Goal: Complete application form: Complete application form

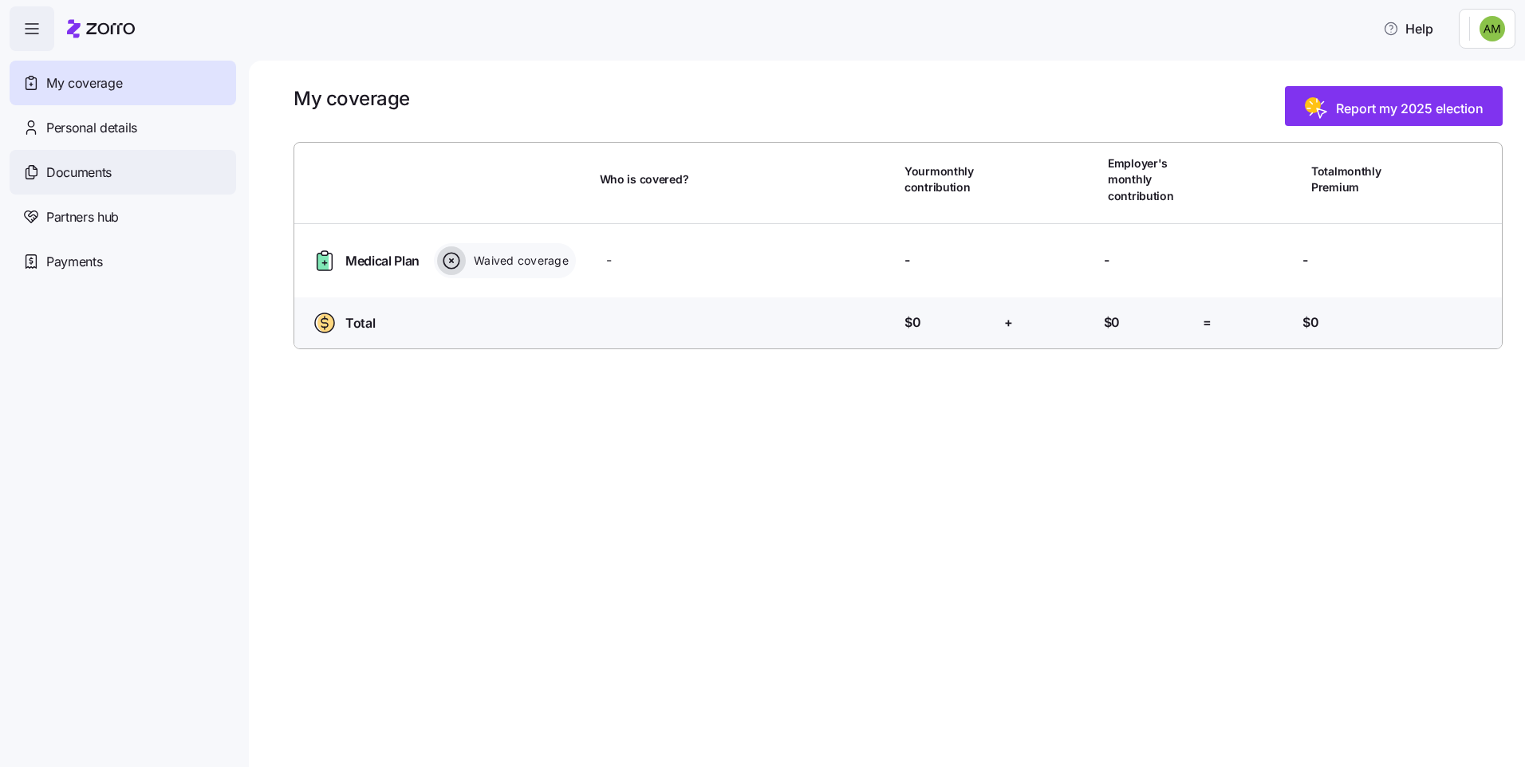
click at [85, 167] on span "Documents" at bounding box center [78, 173] width 65 height 20
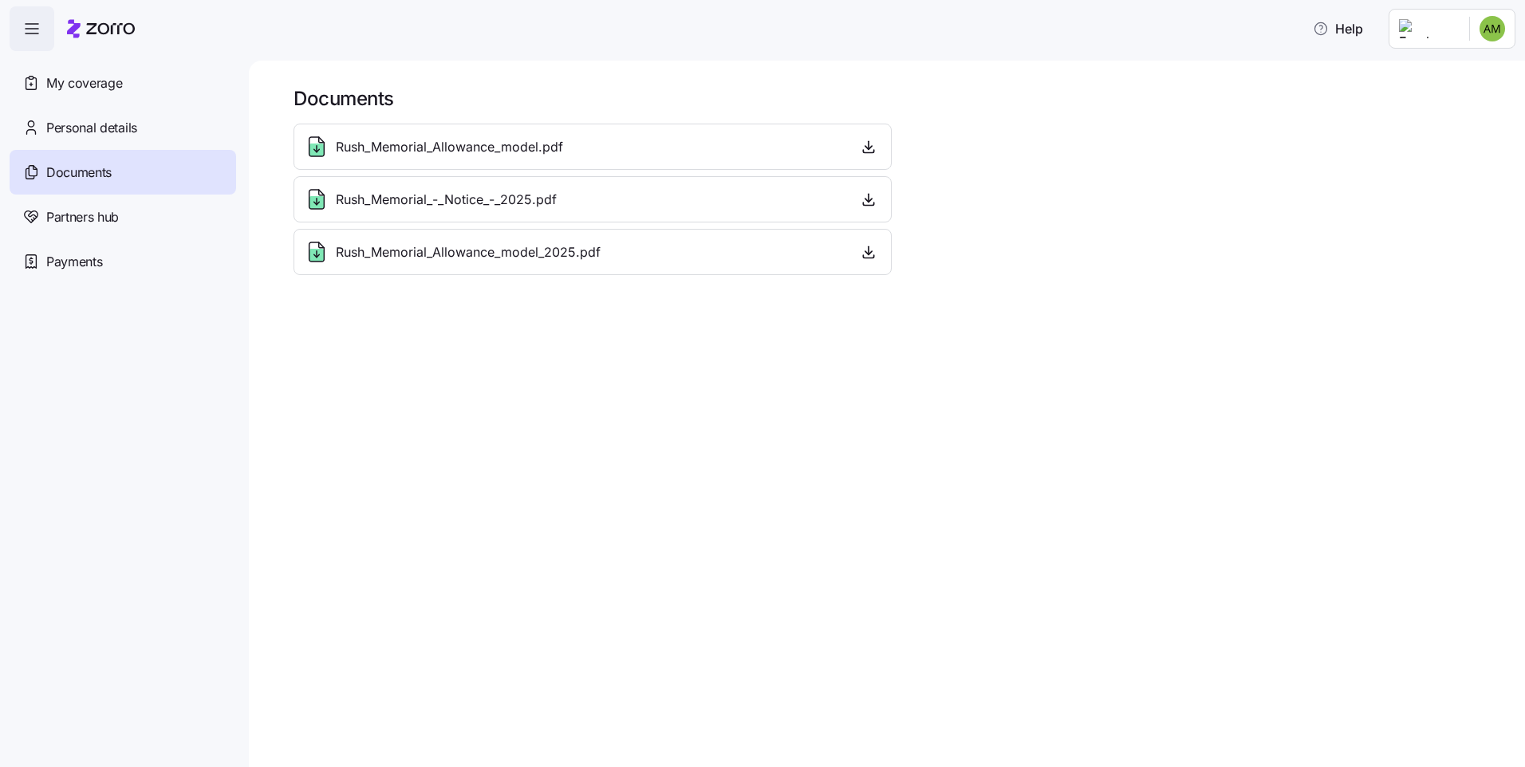
click at [424, 152] on span "Rush_Memorial_Allowance_model.pdf" at bounding box center [449, 147] width 227 height 20
click at [865, 145] on icon "button" at bounding box center [869, 147] width 16 height 16
click at [873, 249] on icon "button" at bounding box center [869, 252] width 16 height 16
click at [865, 198] on icon "button" at bounding box center [869, 199] width 16 height 16
click at [57, 85] on span "My coverage" at bounding box center [84, 83] width 76 height 20
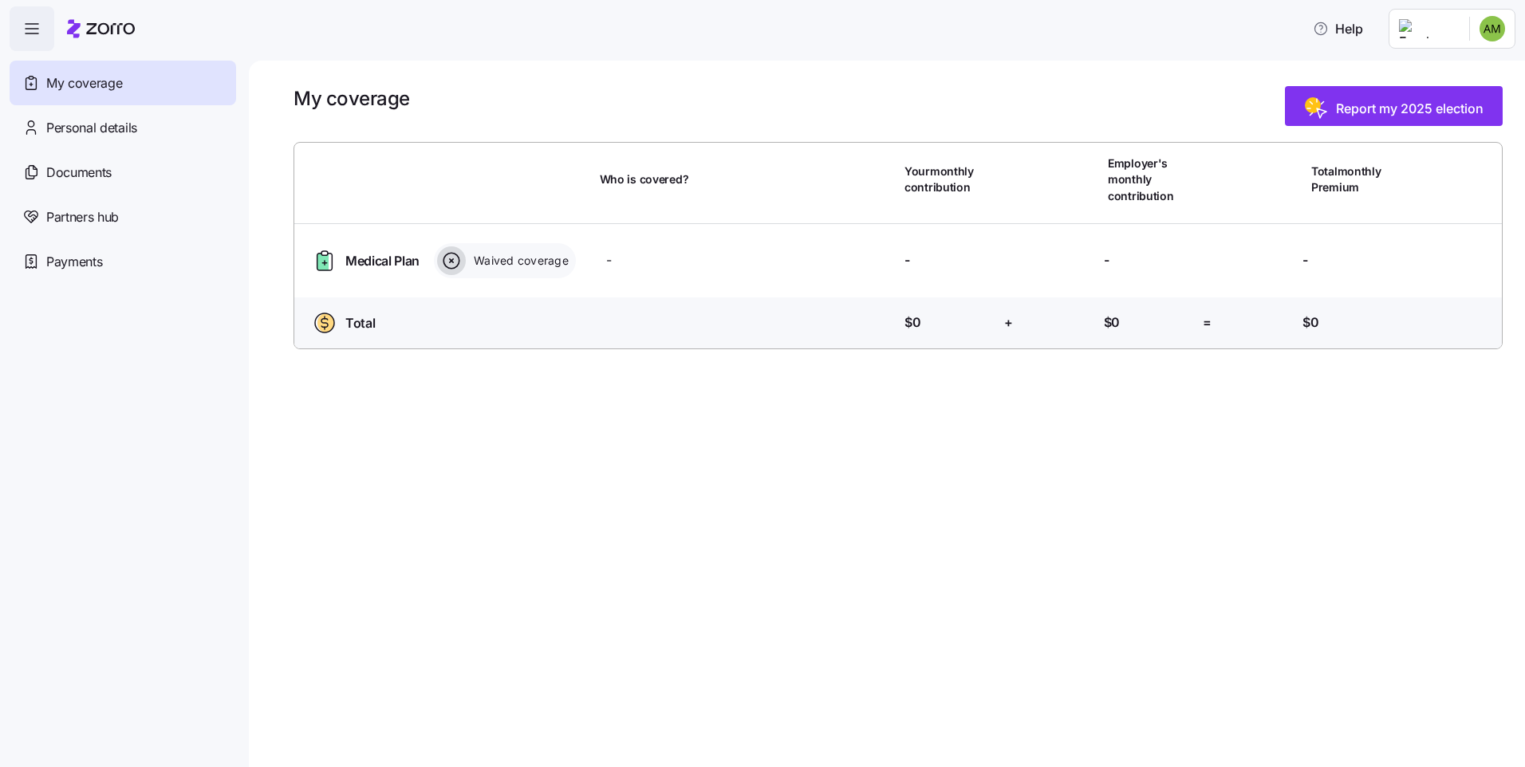
click at [369, 268] on span "Medical Plan" at bounding box center [382, 261] width 74 height 20
click at [1401, 114] on span "Report my 2025 election" at bounding box center [1410, 108] width 148 height 19
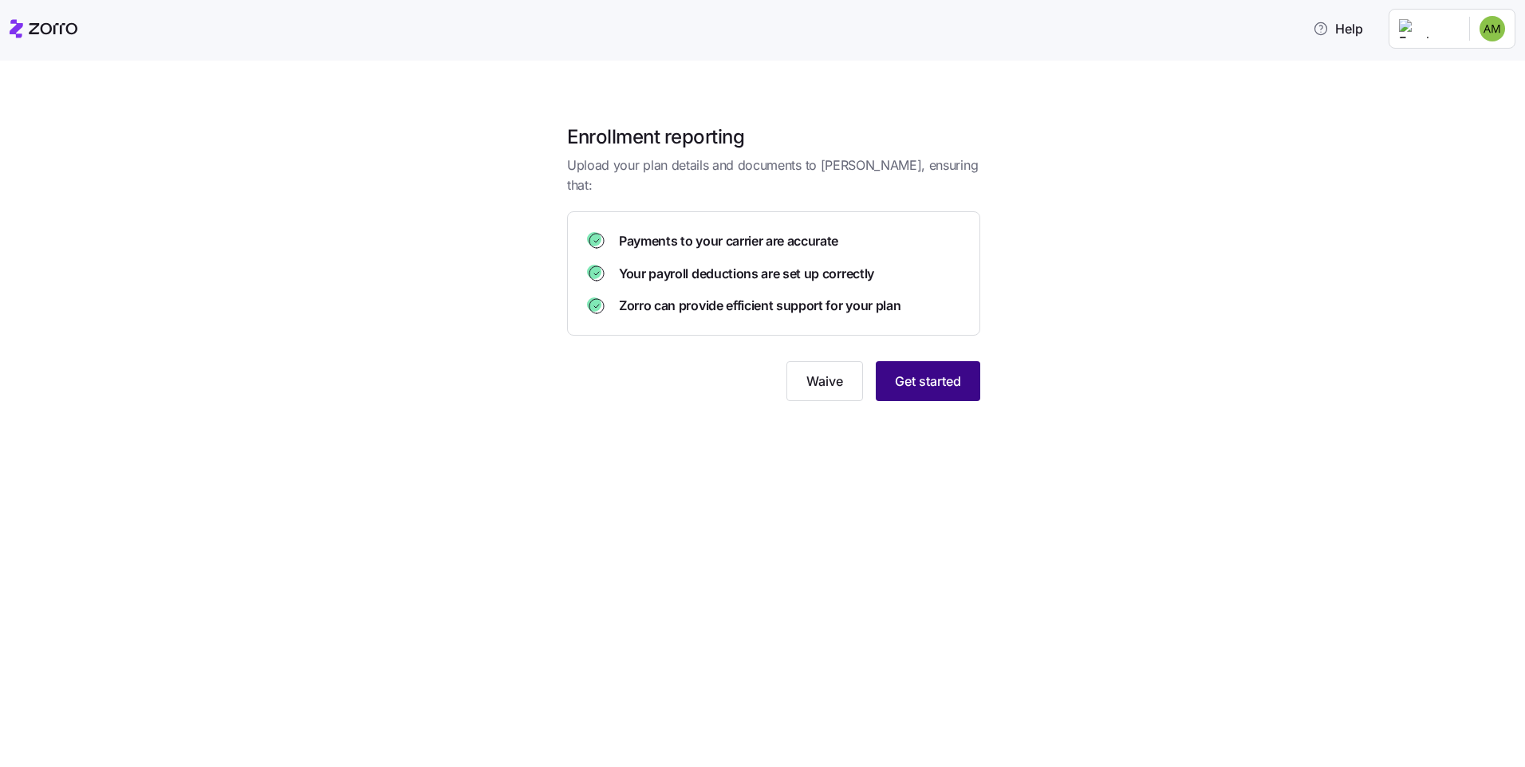
click at [933, 372] on span "Get started" at bounding box center [928, 381] width 66 height 19
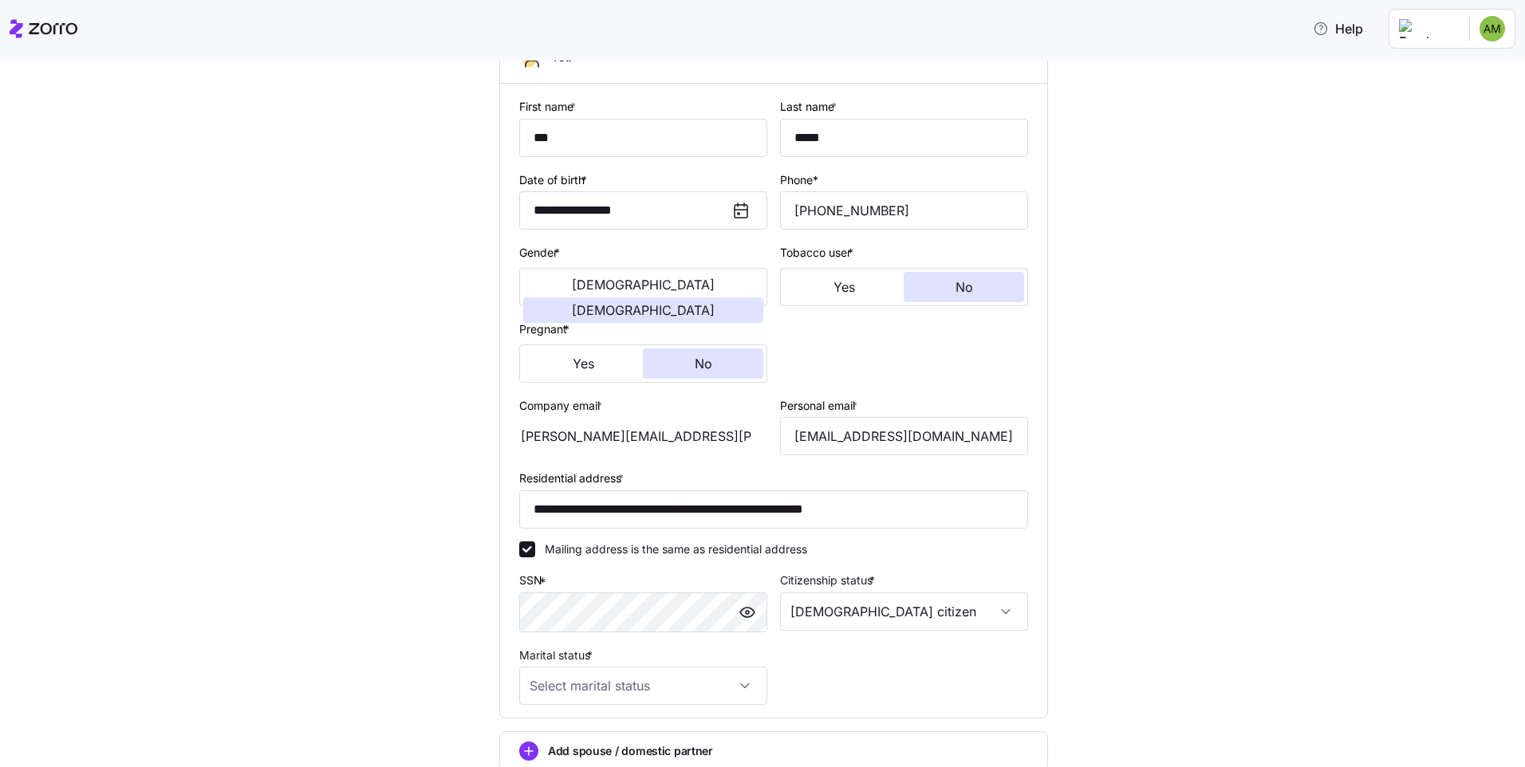
scroll to position [303, 0]
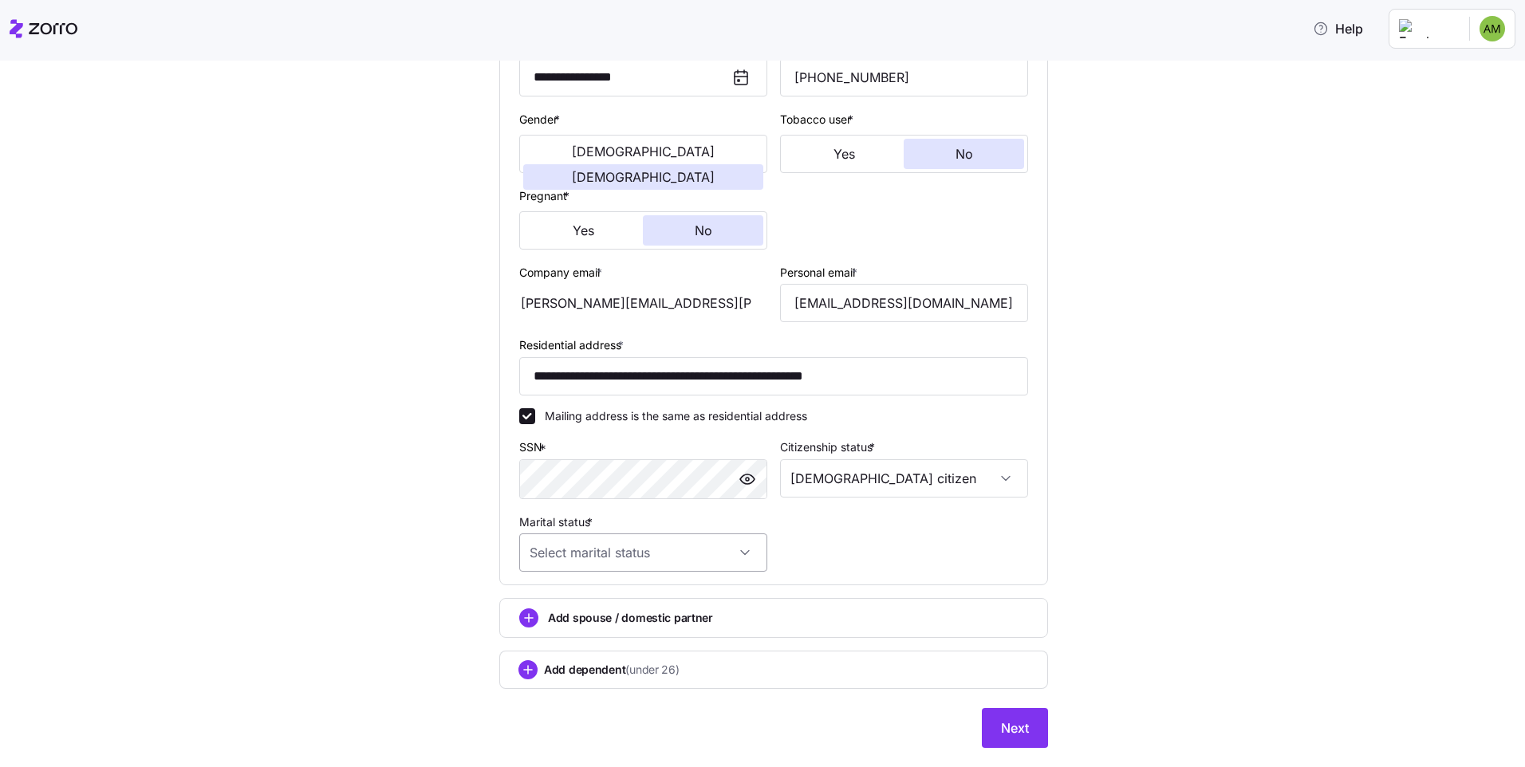
click at [729, 550] on input "Marital status *" at bounding box center [643, 553] width 248 height 38
click at [1014, 726] on span "Next" at bounding box center [1015, 728] width 28 height 19
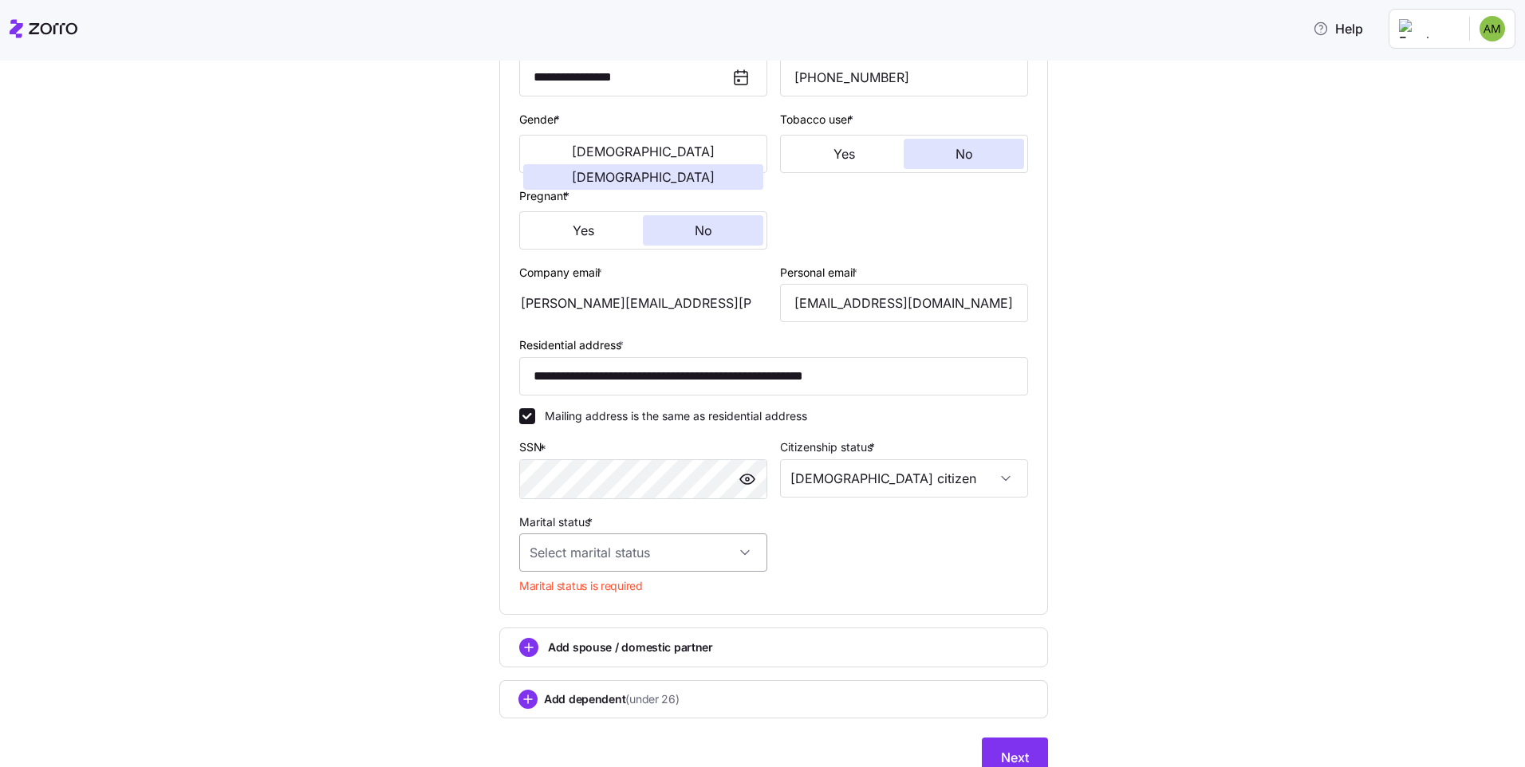
click at [739, 554] on input "Marital status *" at bounding box center [643, 553] width 248 height 38
click at [561, 602] on span "Single" at bounding box center [548, 602] width 32 height 18
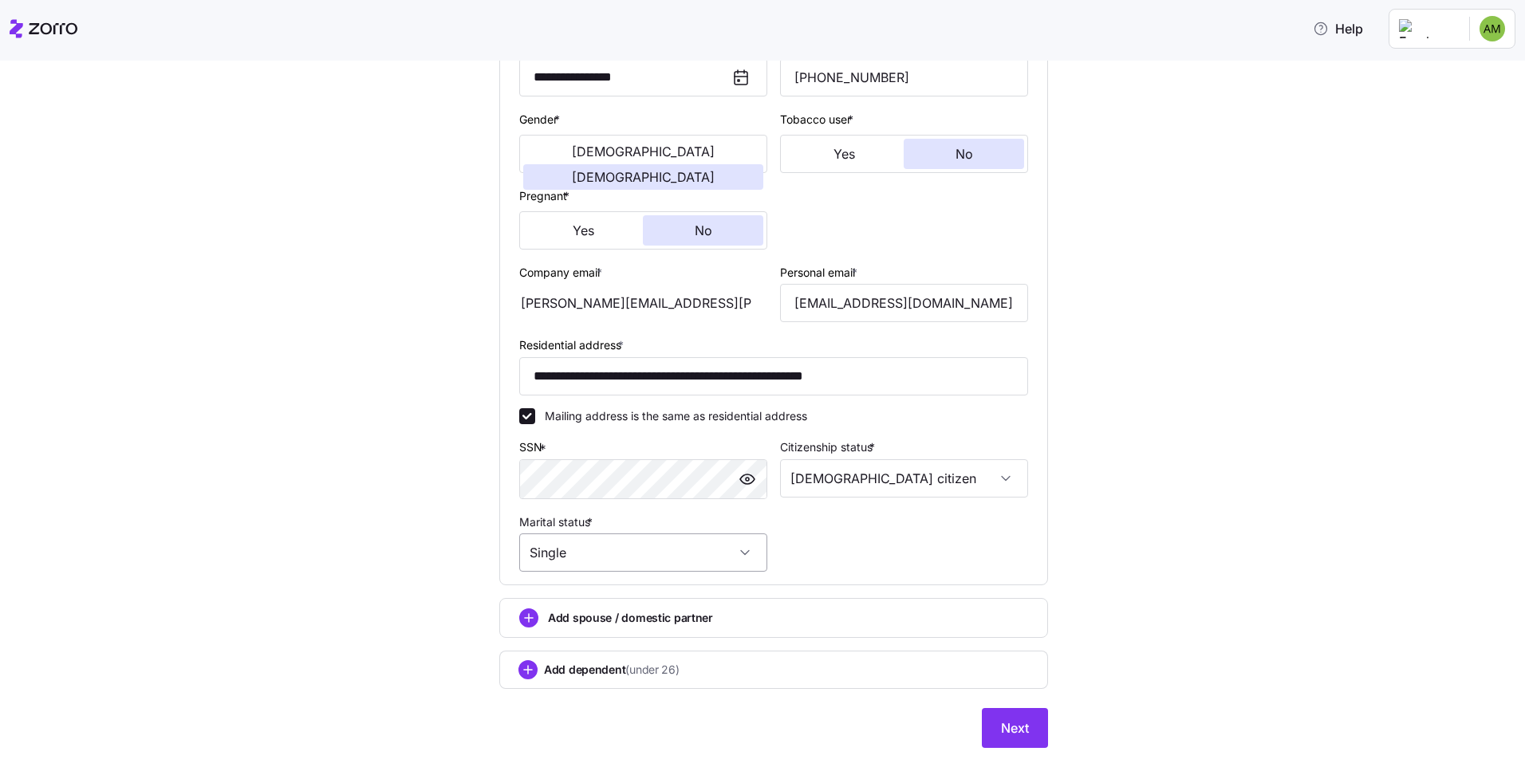
click at [734, 550] on input "Single" at bounding box center [643, 553] width 248 height 38
click at [553, 636] on span "Married" at bounding box center [552, 635] width 41 height 18
type input "Married"
click at [1002, 731] on span "Next" at bounding box center [1015, 728] width 28 height 19
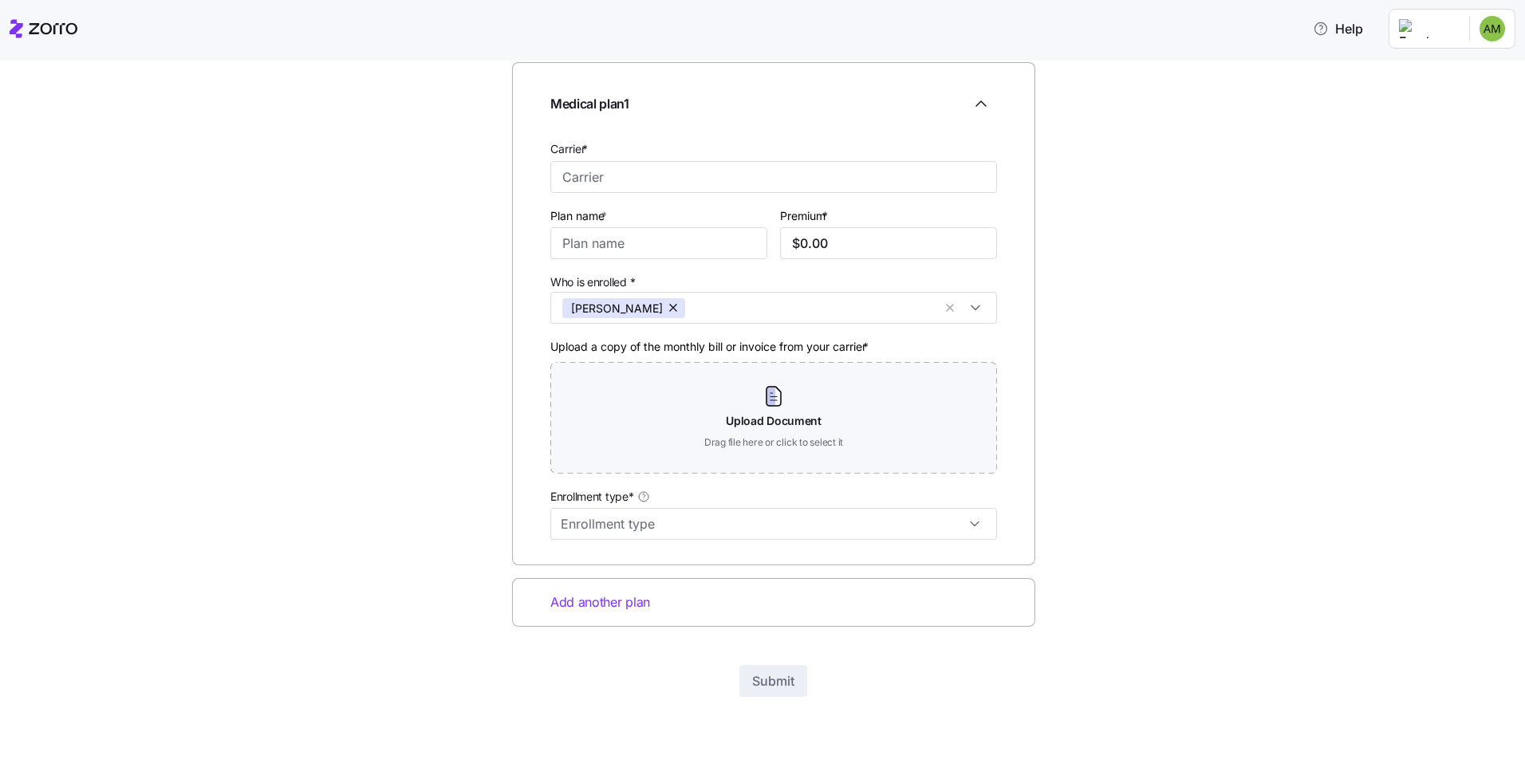
scroll to position [0, 0]
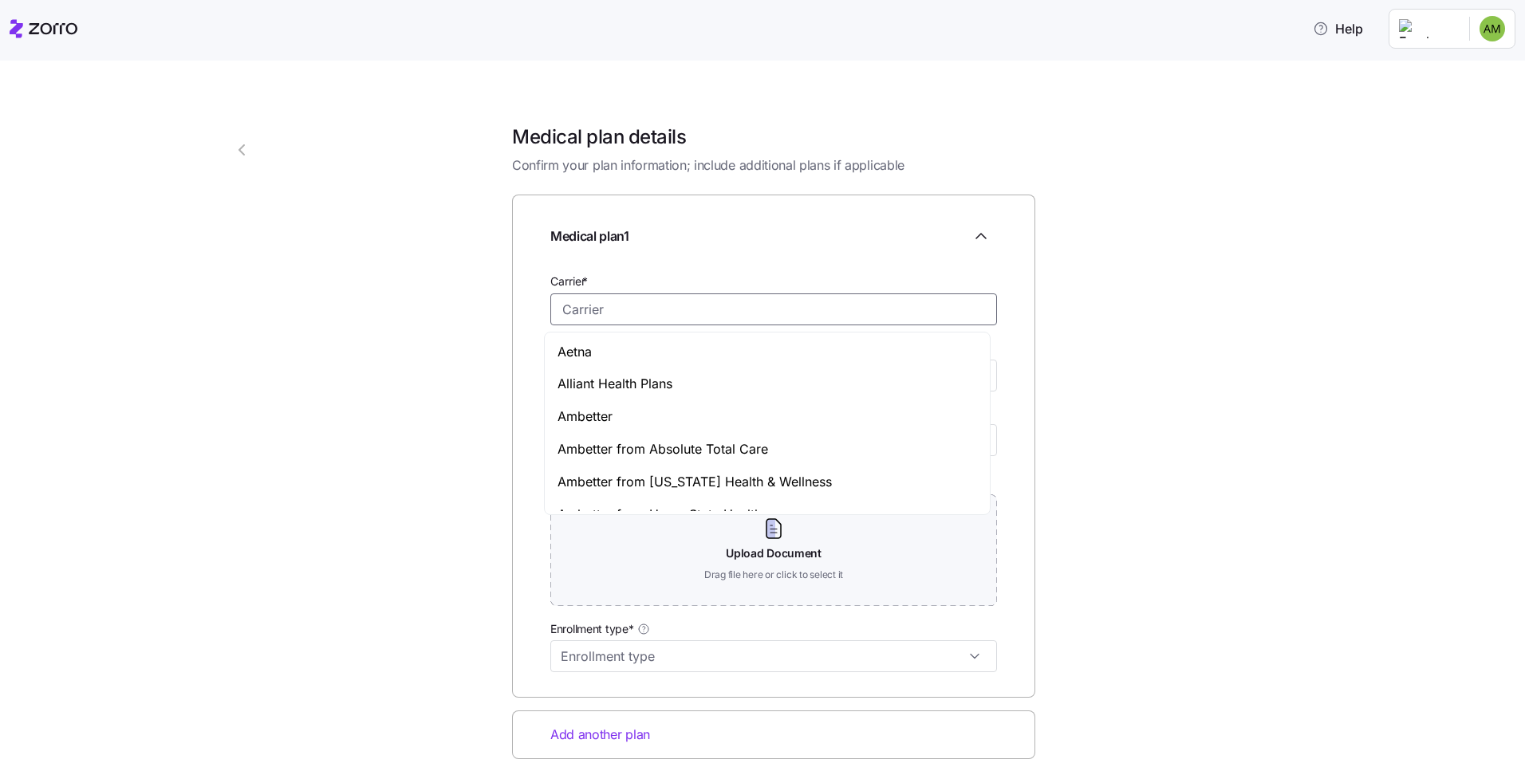
click at [582, 302] on input "Carrier *" at bounding box center [773, 310] width 447 height 32
click at [603, 419] on span "Ambetter" at bounding box center [584, 417] width 55 height 20
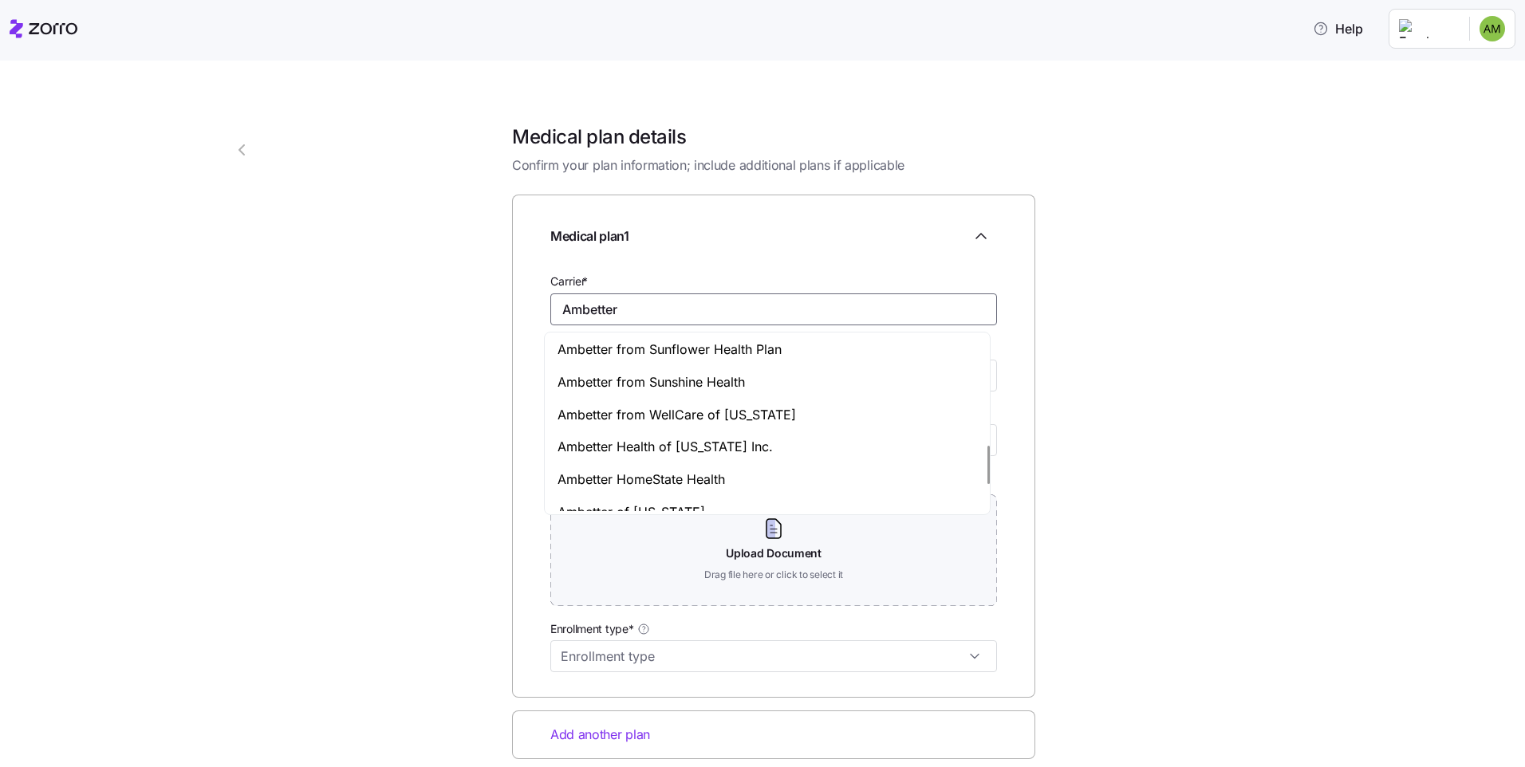
scroll to position [510, 0]
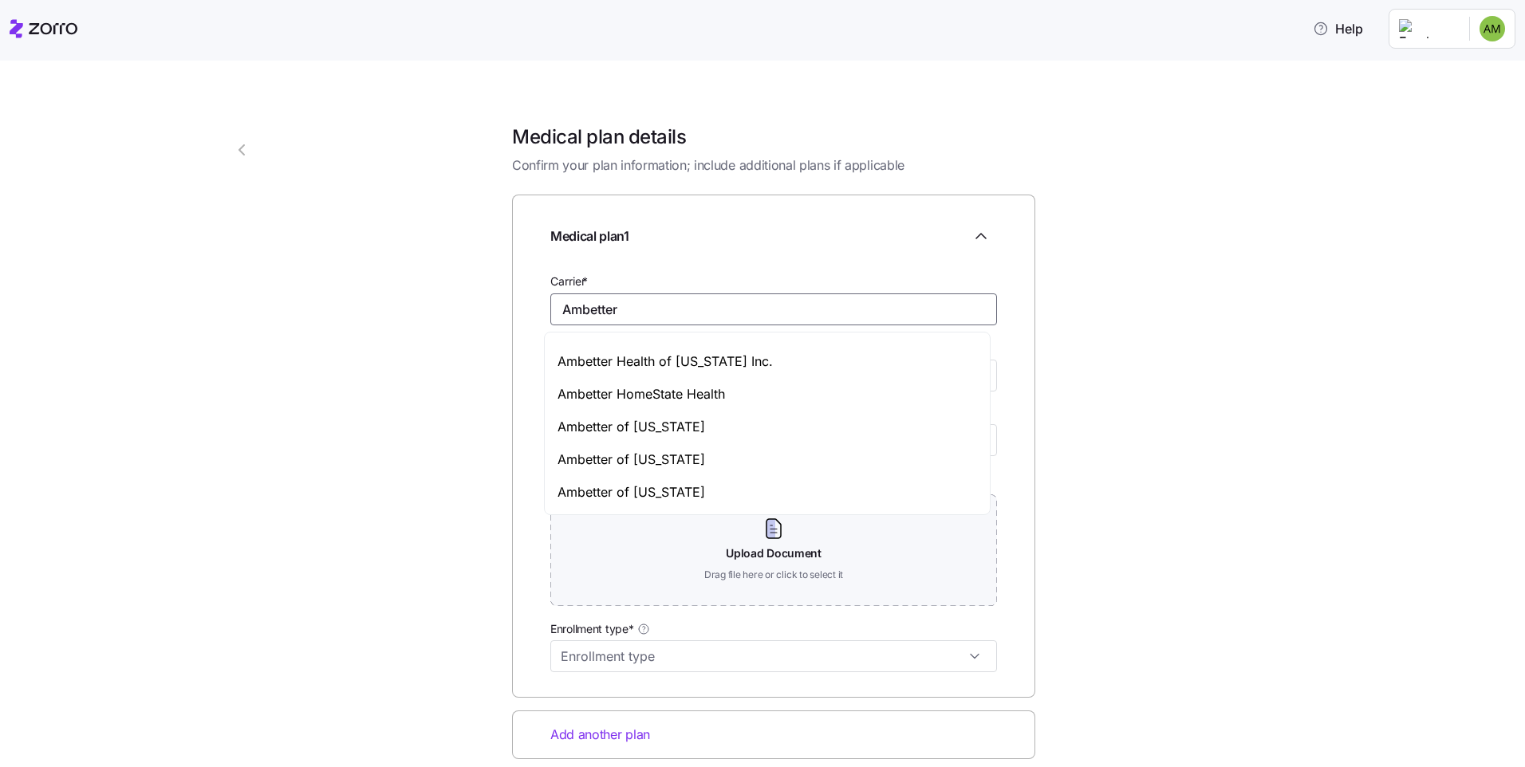
click at [618, 309] on input "Ambetter" at bounding box center [773, 310] width 447 height 32
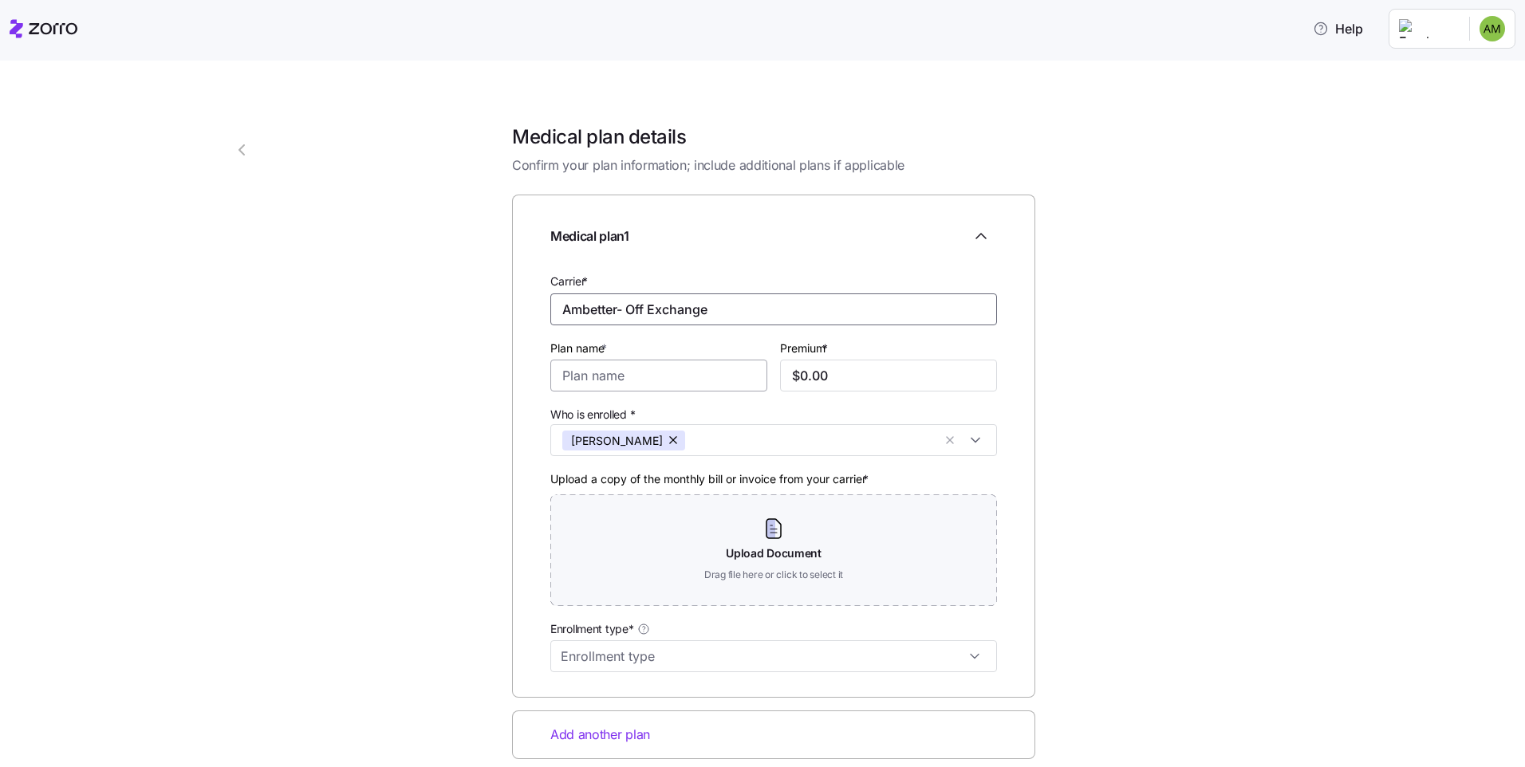
type input "Ambetter- Off Exchange"
click at [585, 375] on input "Plan name *" at bounding box center [658, 376] width 217 height 32
type input "Ambetter Health Solutions PPO 1500-PPO"
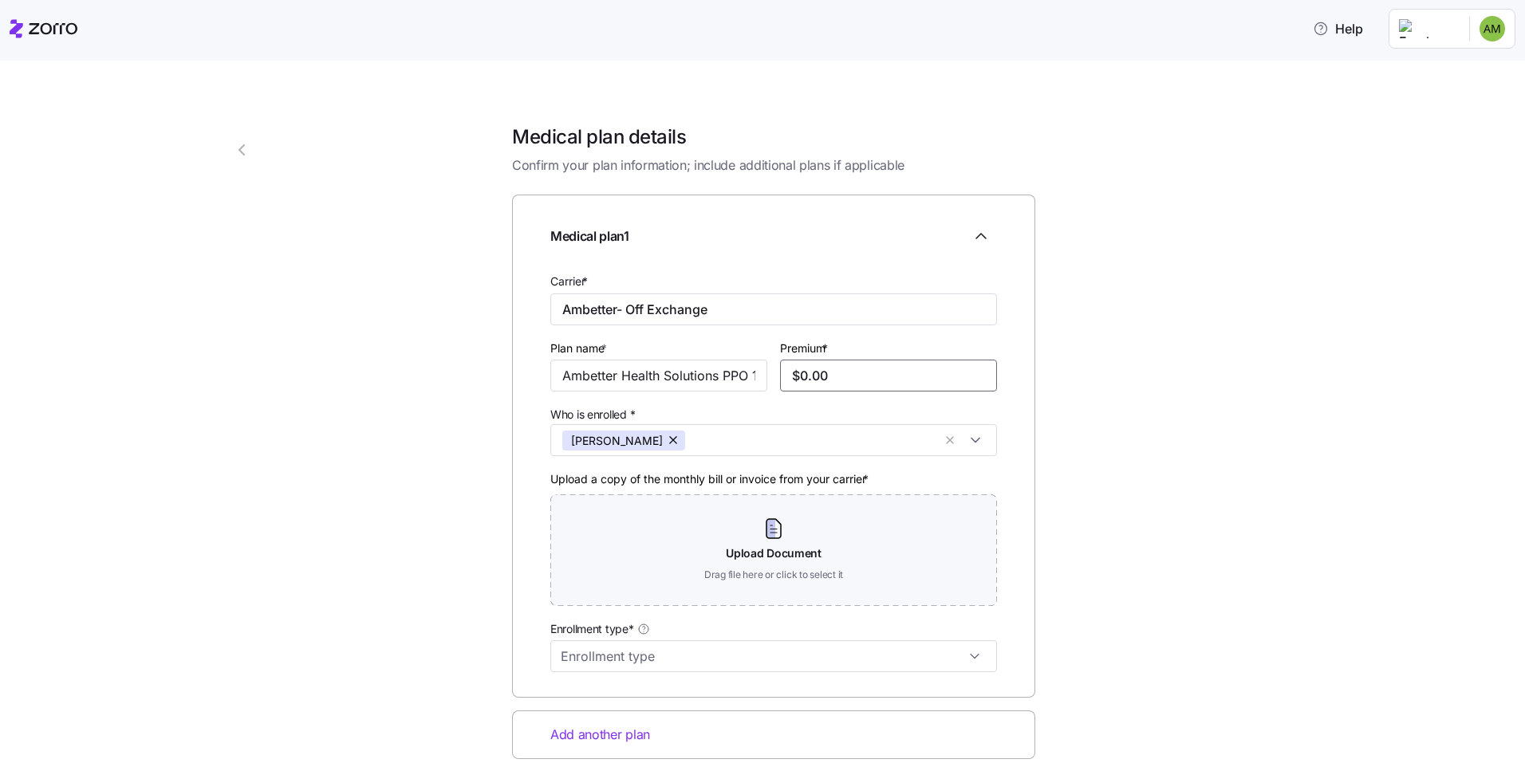
click at [826, 380] on input "$0.00" at bounding box center [888, 376] width 217 height 32
type input "$0.00"
type input "$835.92"
click at [962, 653] on input "Enrollment type*" at bounding box center [773, 656] width 447 height 32
click at [603, 551] on span "Off exchange" at bounding box center [595, 553] width 71 height 18
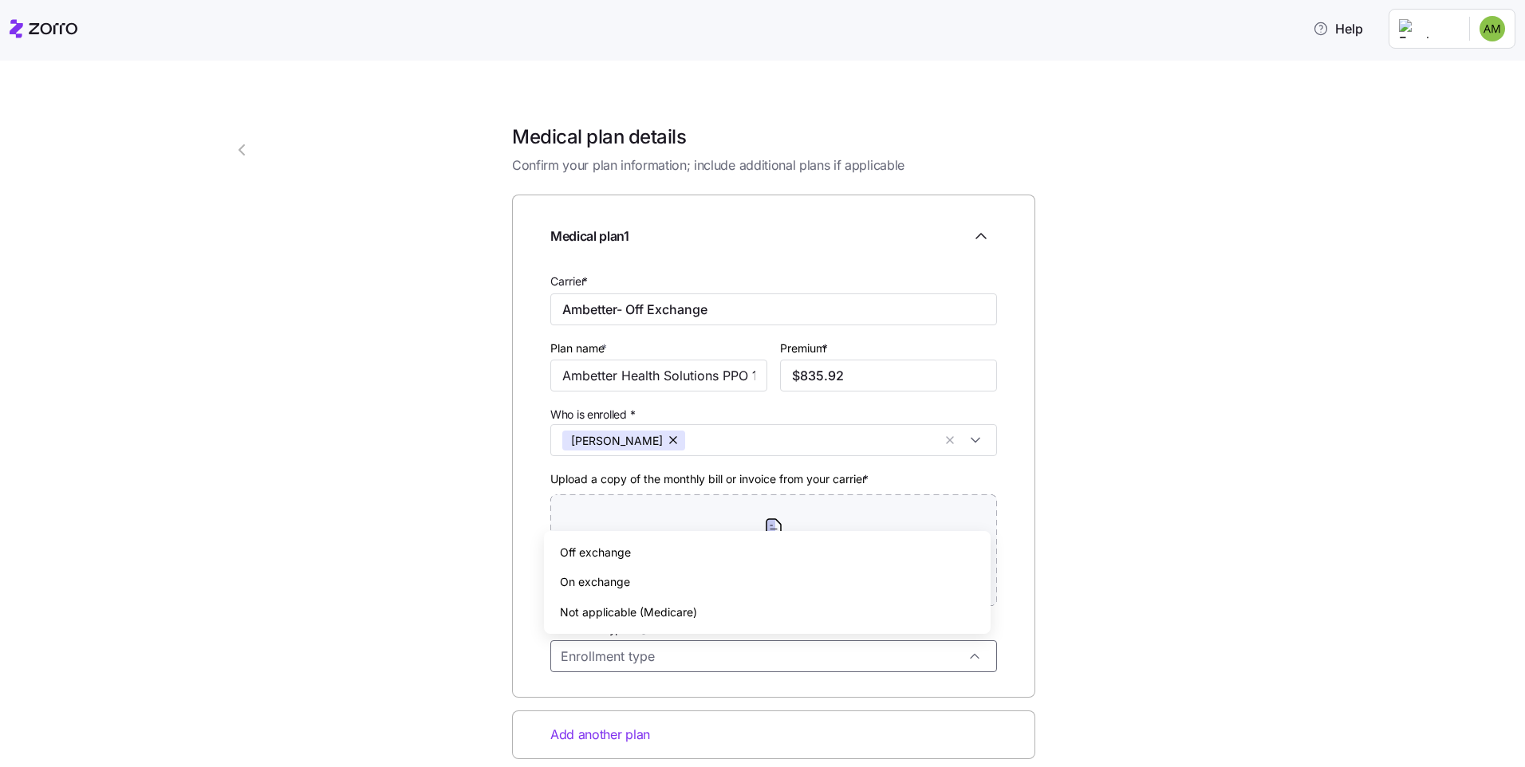
type input "Off exchange"
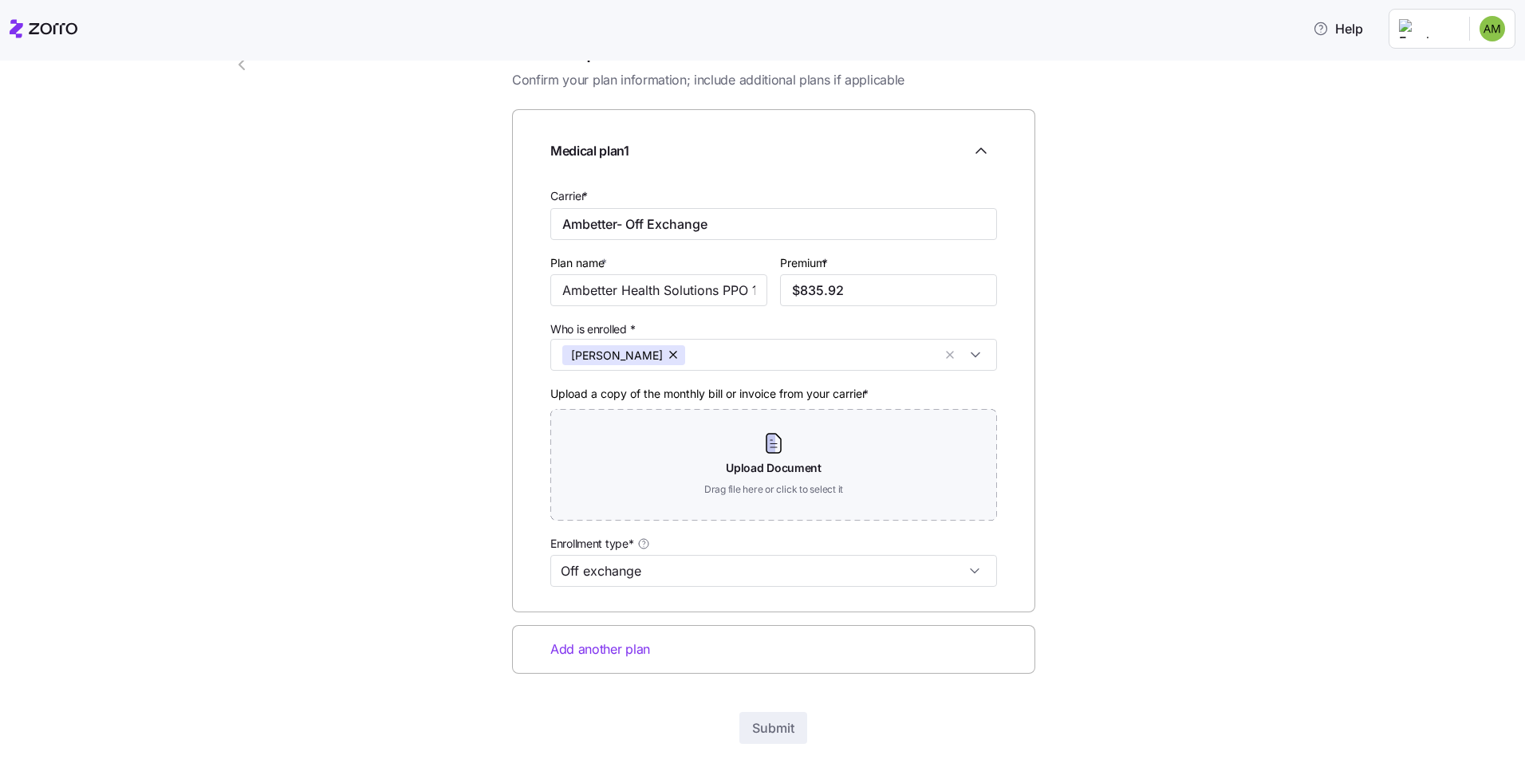
scroll to position [132, 0]
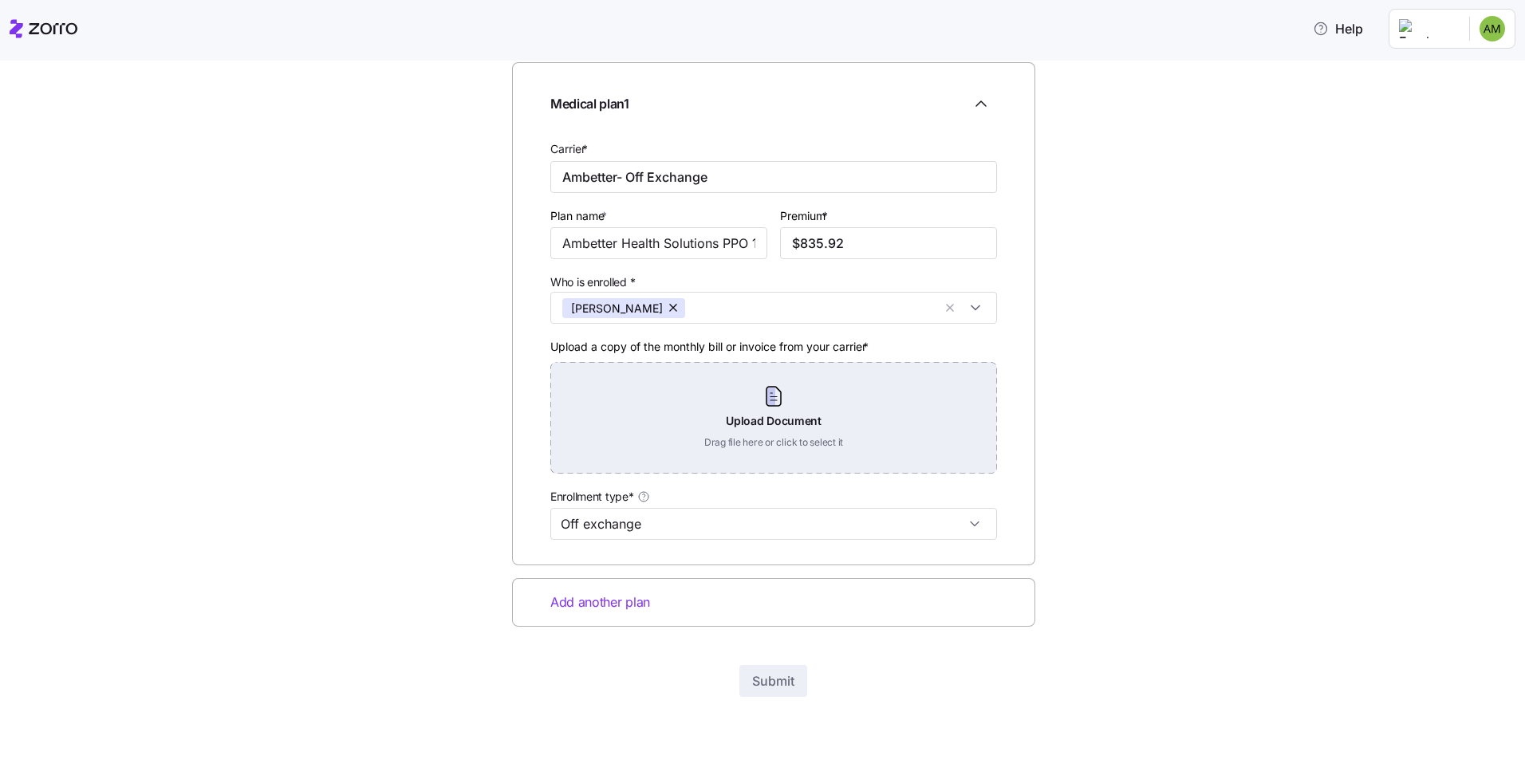
click at [752, 412] on div "Upload Document Drag file here or click to select it" at bounding box center [773, 418] width 447 height 112
drag, startPoint x: 734, startPoint y: 408, endPoint x: 650, endPoint y: 431, distance: 87.1
click at [650, 431] on div "Upload Document Drag file here or click to select it" at bounding box center [773, 418] width 447 height 112
click at [761, 434] on div "Upload Document Drag file here or click to select it" at bounding box center [773, 418] width 447 height 112
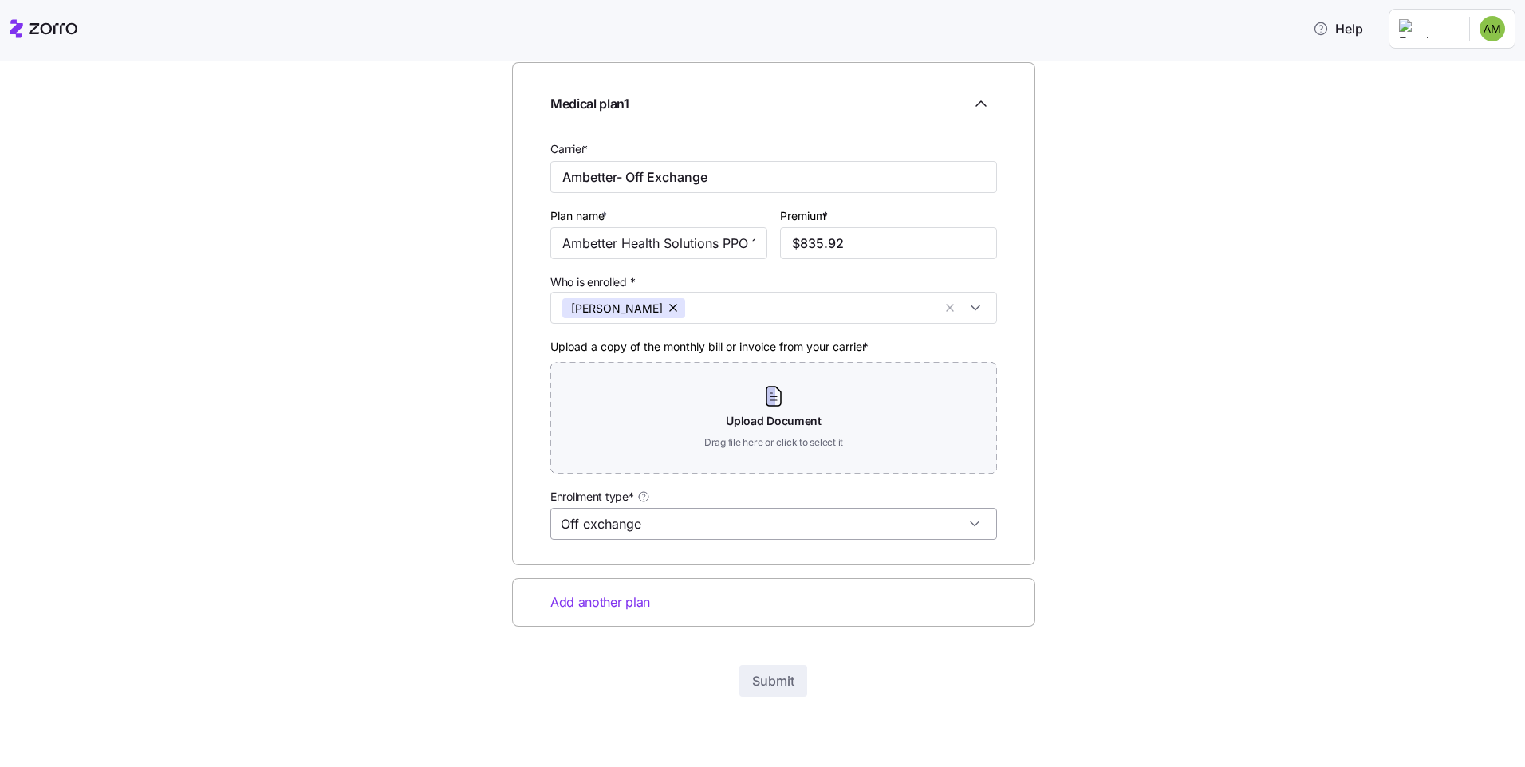
click at [733, 532] on input "Off exchange" at bounding box center [773, 524] width 447 height 32
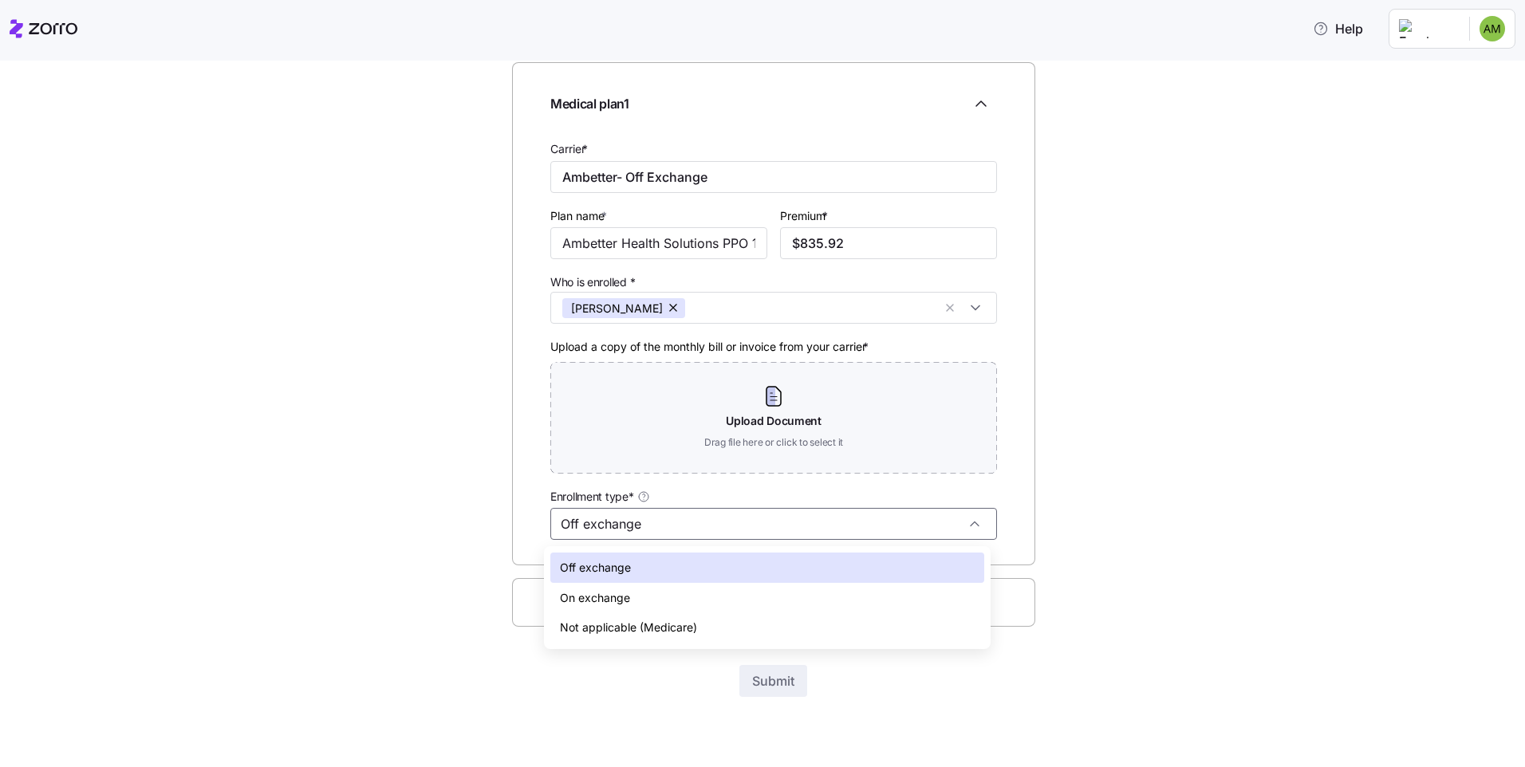
click at [694, 564] on div "Off exchange" at bounding box center [767, 568] width 434 height 30
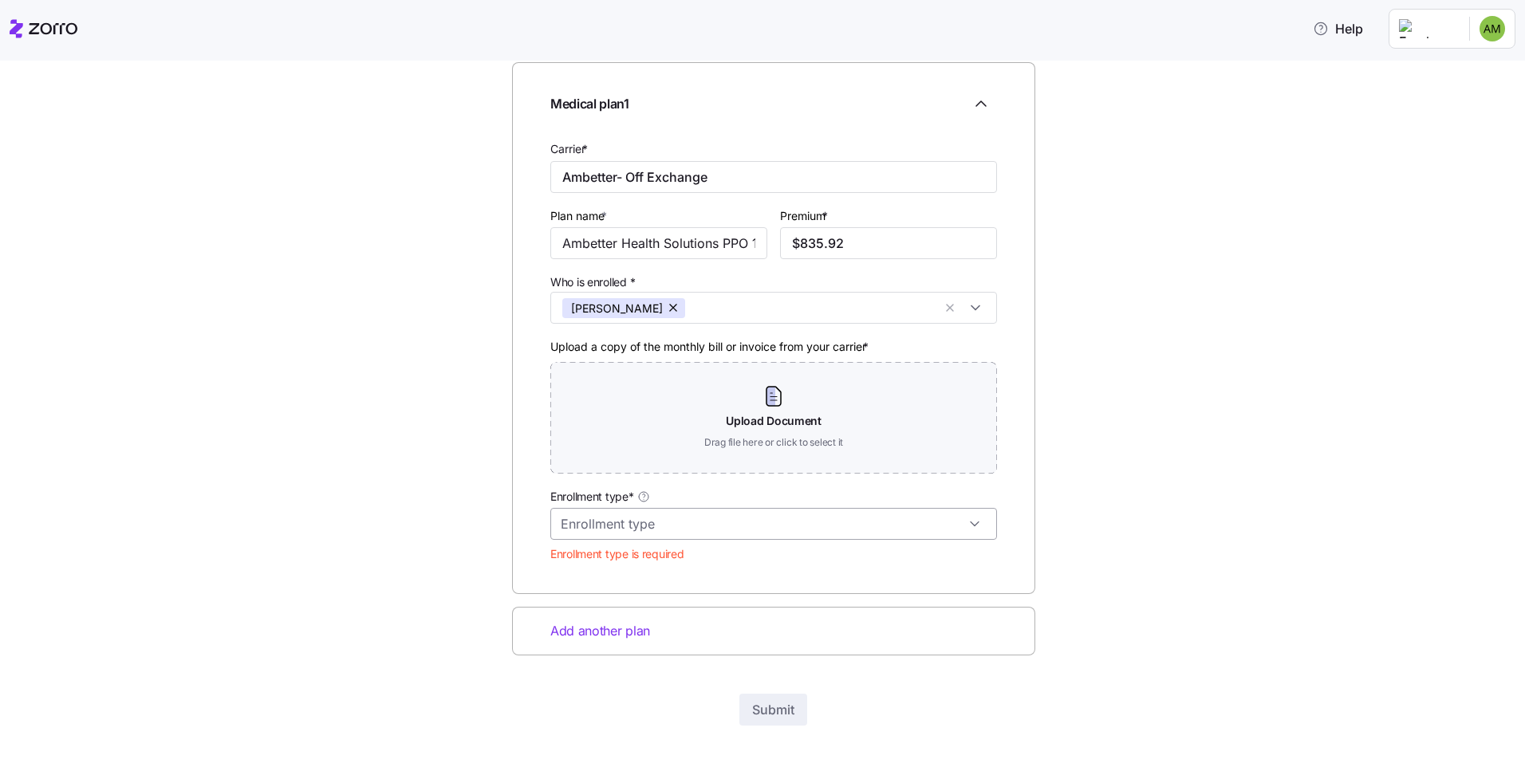
click at [668, 525] on input "Enrollment type*" at bounding box center [773, 524] width 447 height 32
click at [609, 568] on span "Off exchange" at bounding box center [595, 568] width 71 height 18
type input "Off exchange"
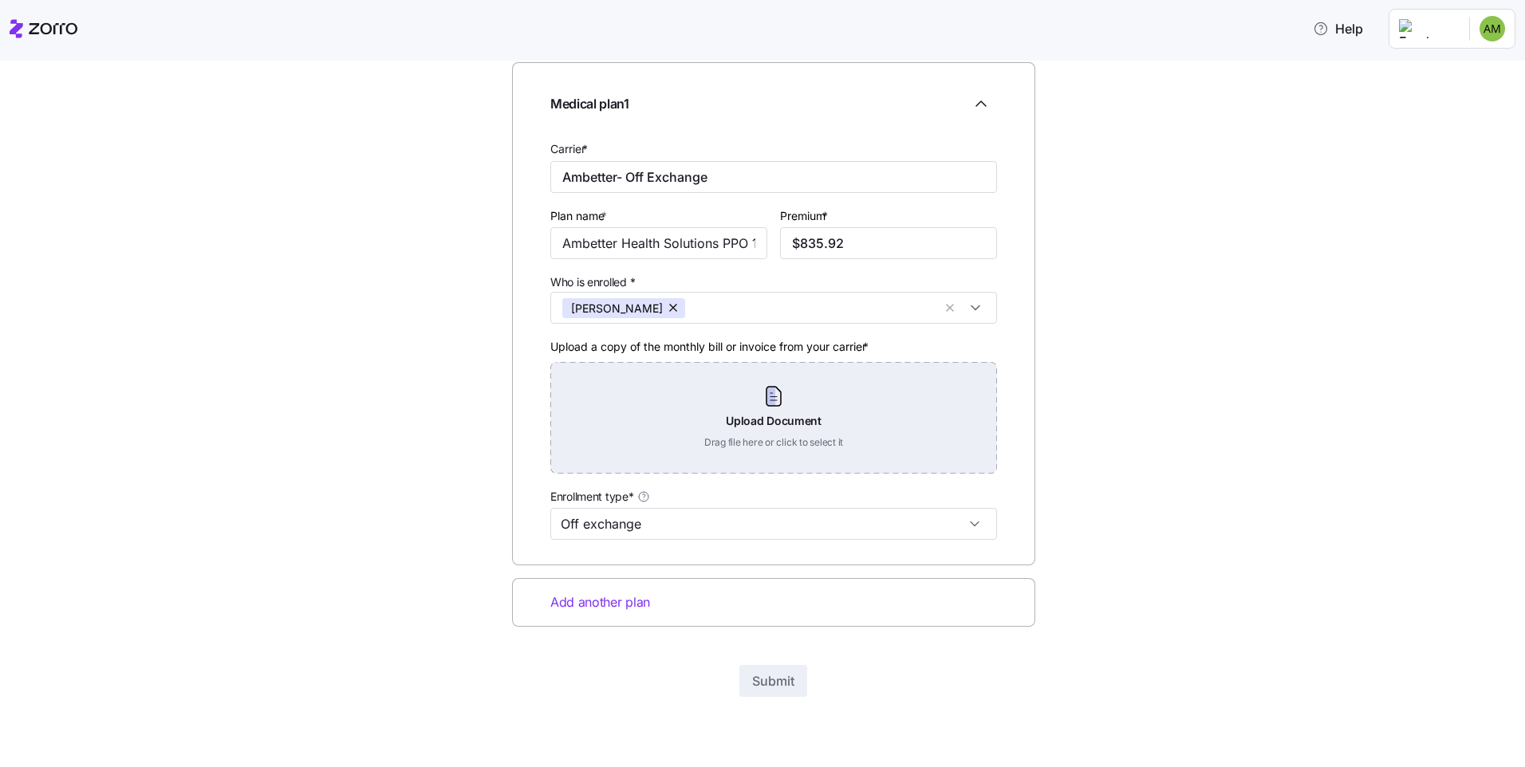
drag, startPoint x: 668, startPoint y: 408, endPoint x: 619, endPoint y: 413, distance: 49.0
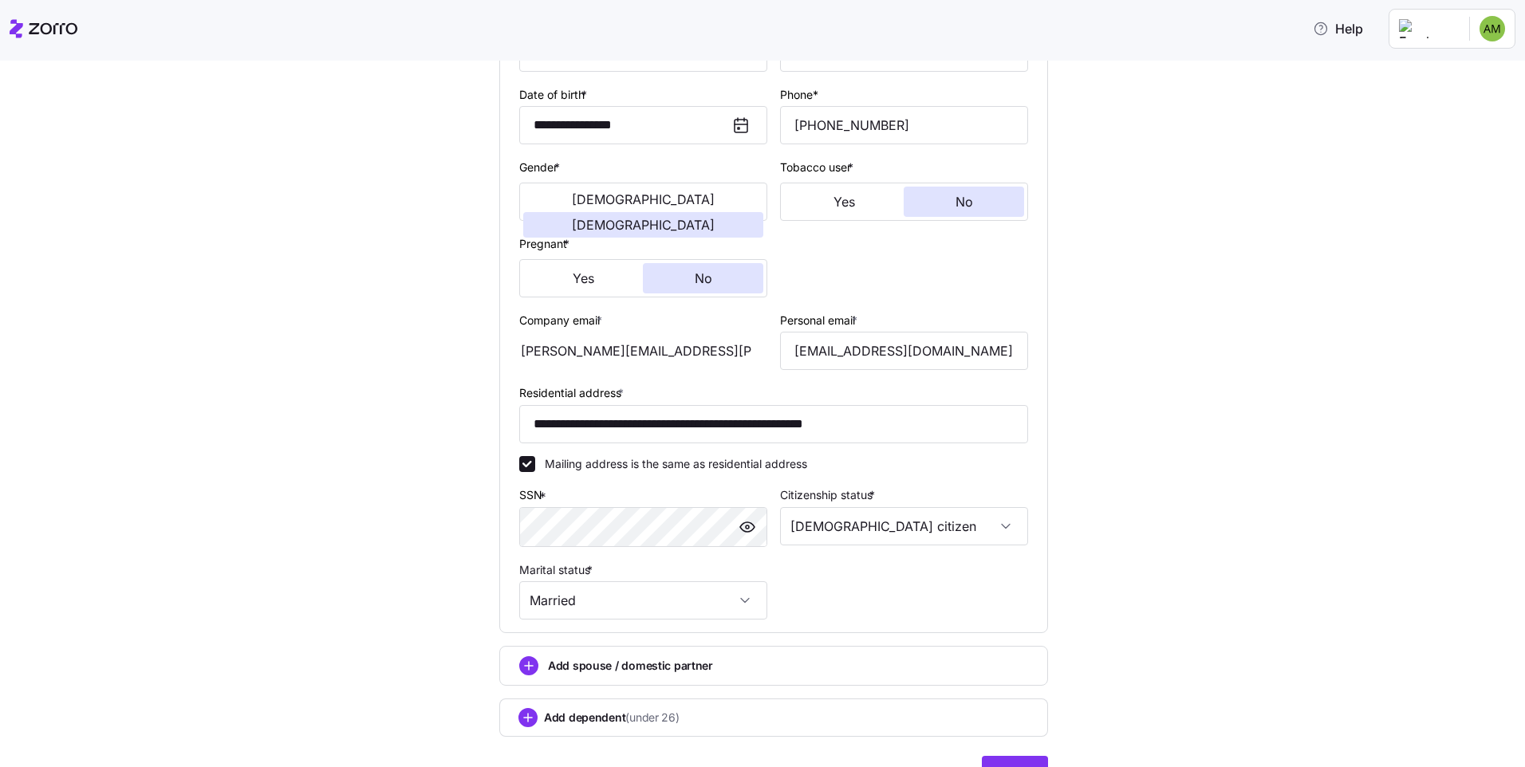
scroll to position [303, 0]
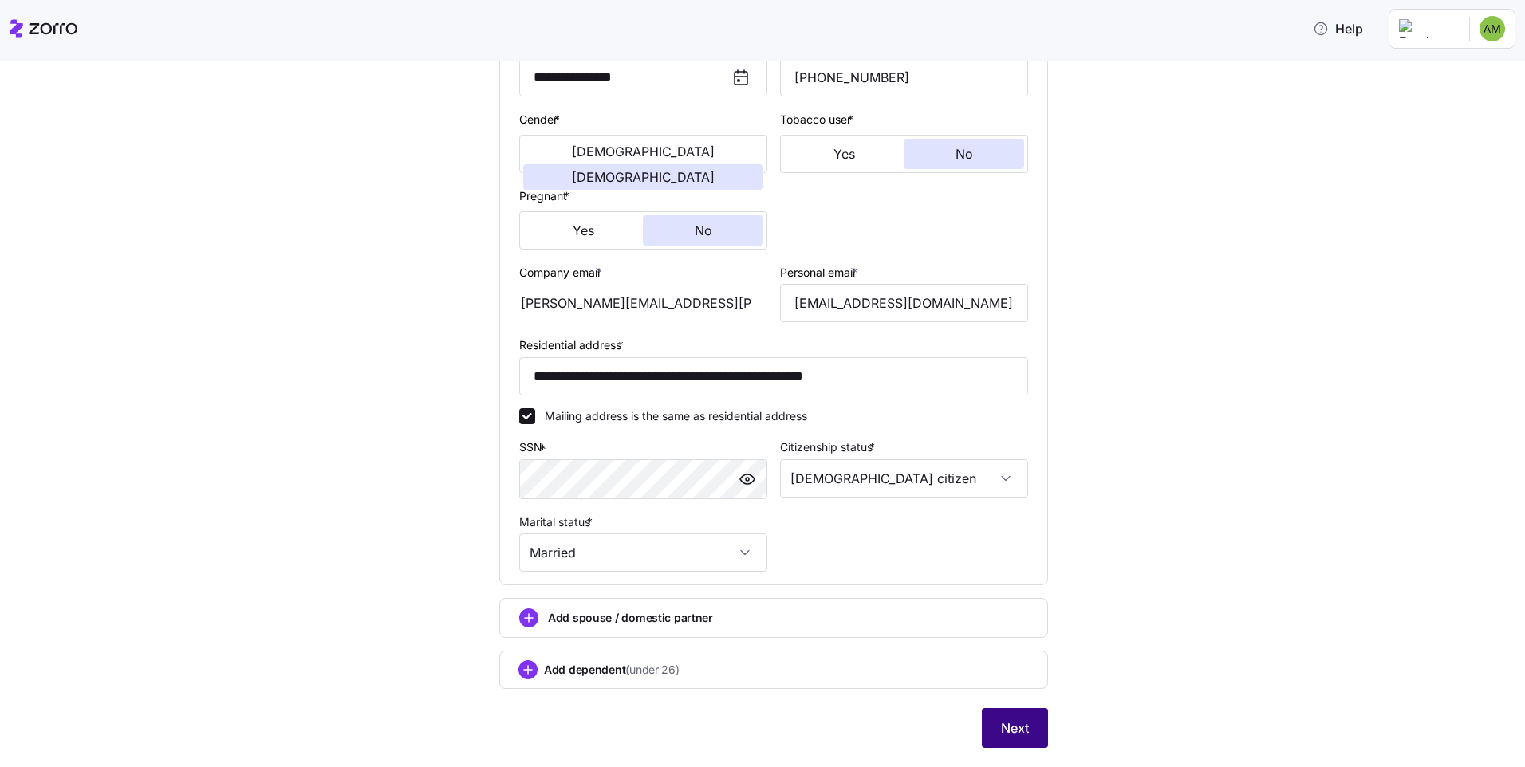
click at [1011, 732] on span "Next" at bounding box center [1015, 728] width 28 height 19
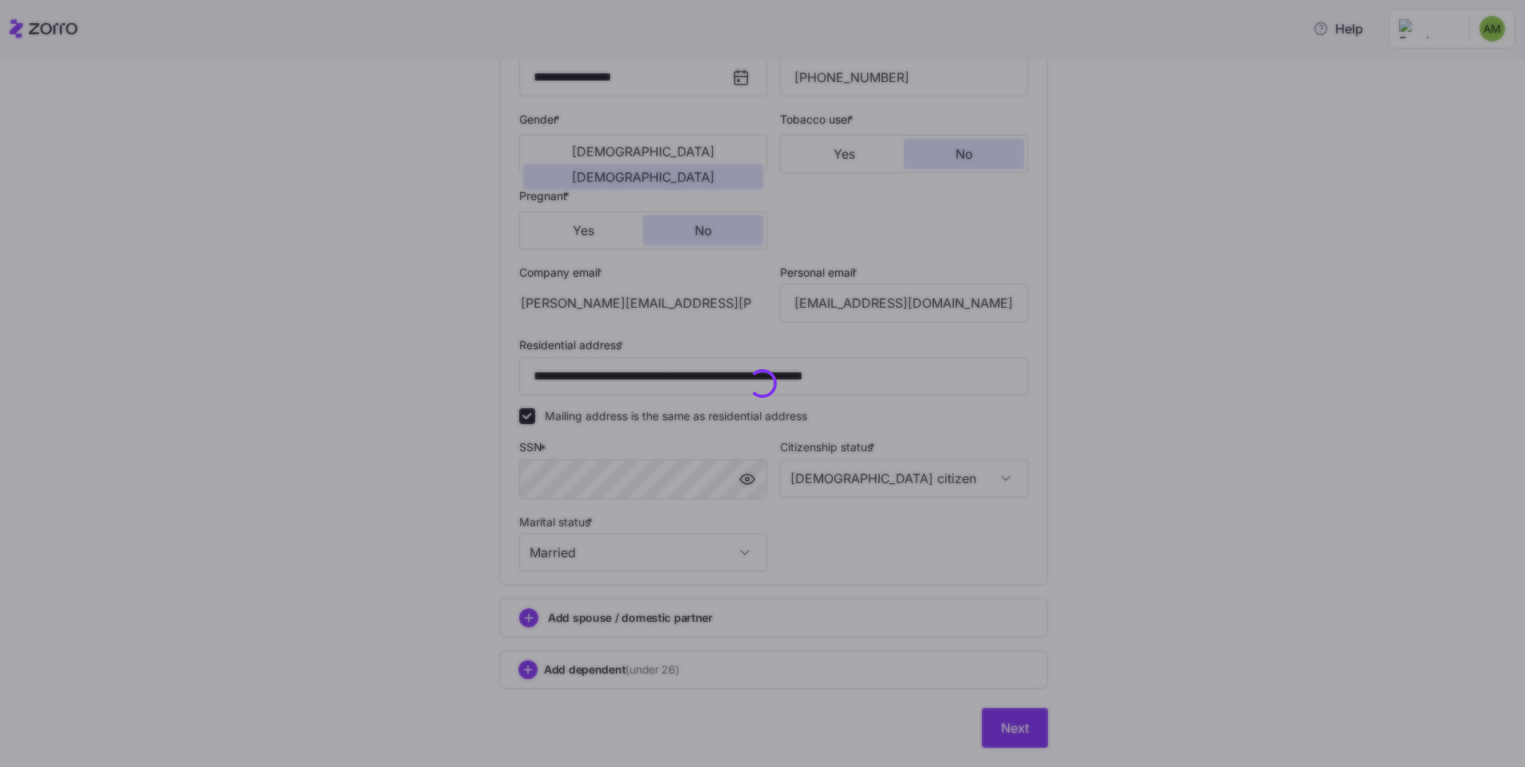
scroll to position [0, 0]
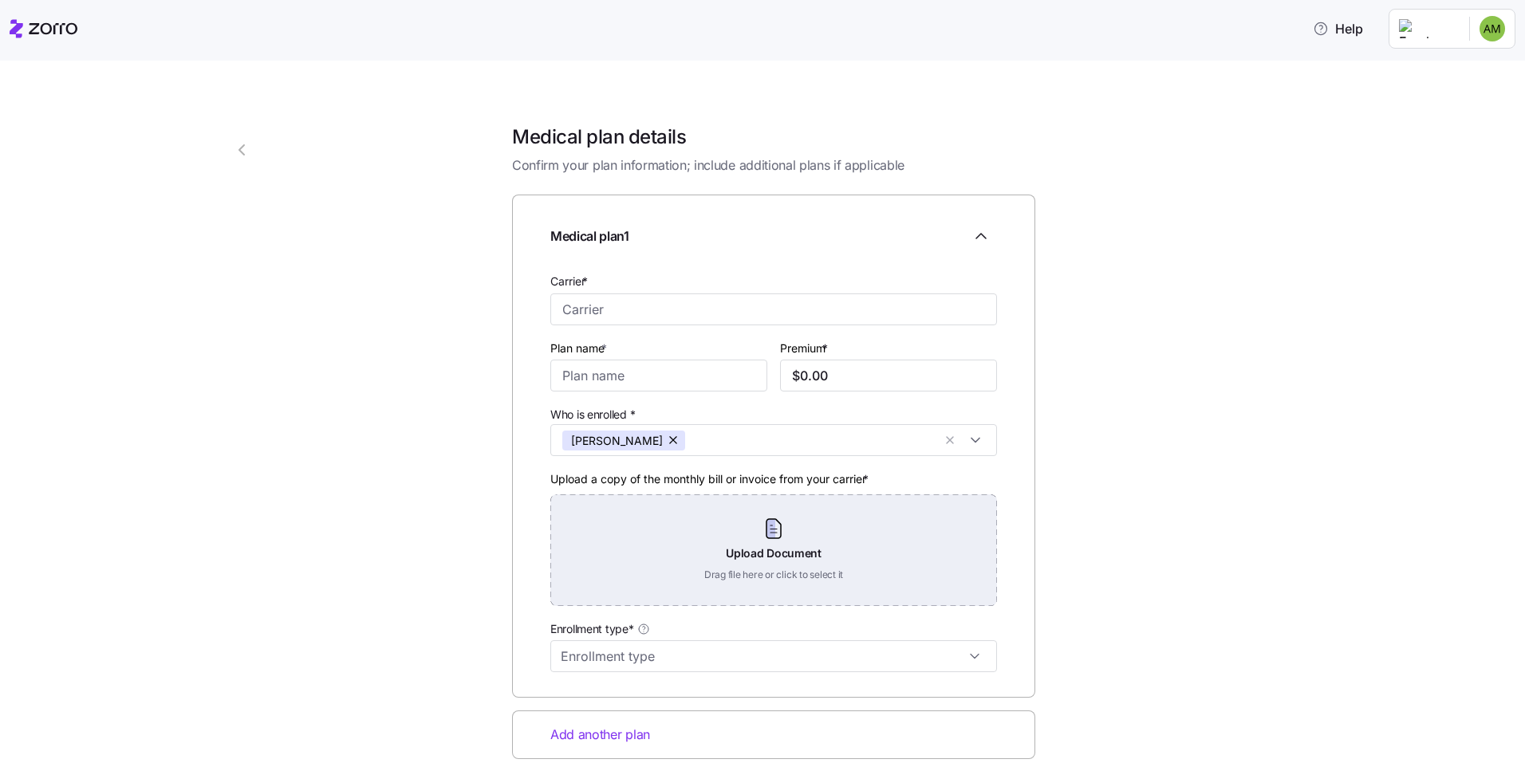
drag, startPoint x: 775, startPoint y: 545, endPoint x: 734, endPoint y: 546, distance: 41.5
click at [734, 546] on div "Upload Document Drag file here or click to select it" at bounding box center [773, 550] width 447 height 112
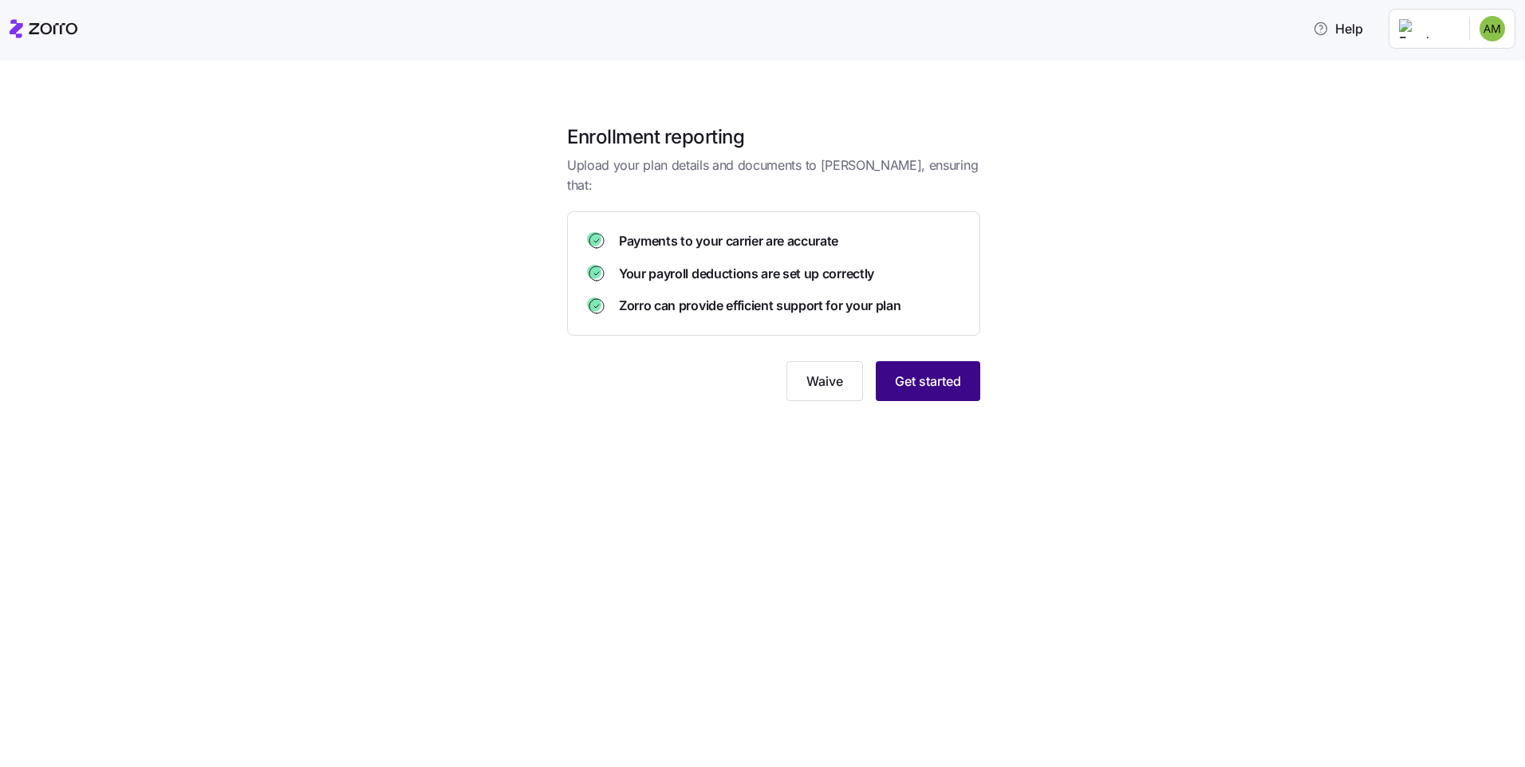
click at [936, 372] on span "Get started" at bounding box center [928, 381] width 66 height 19
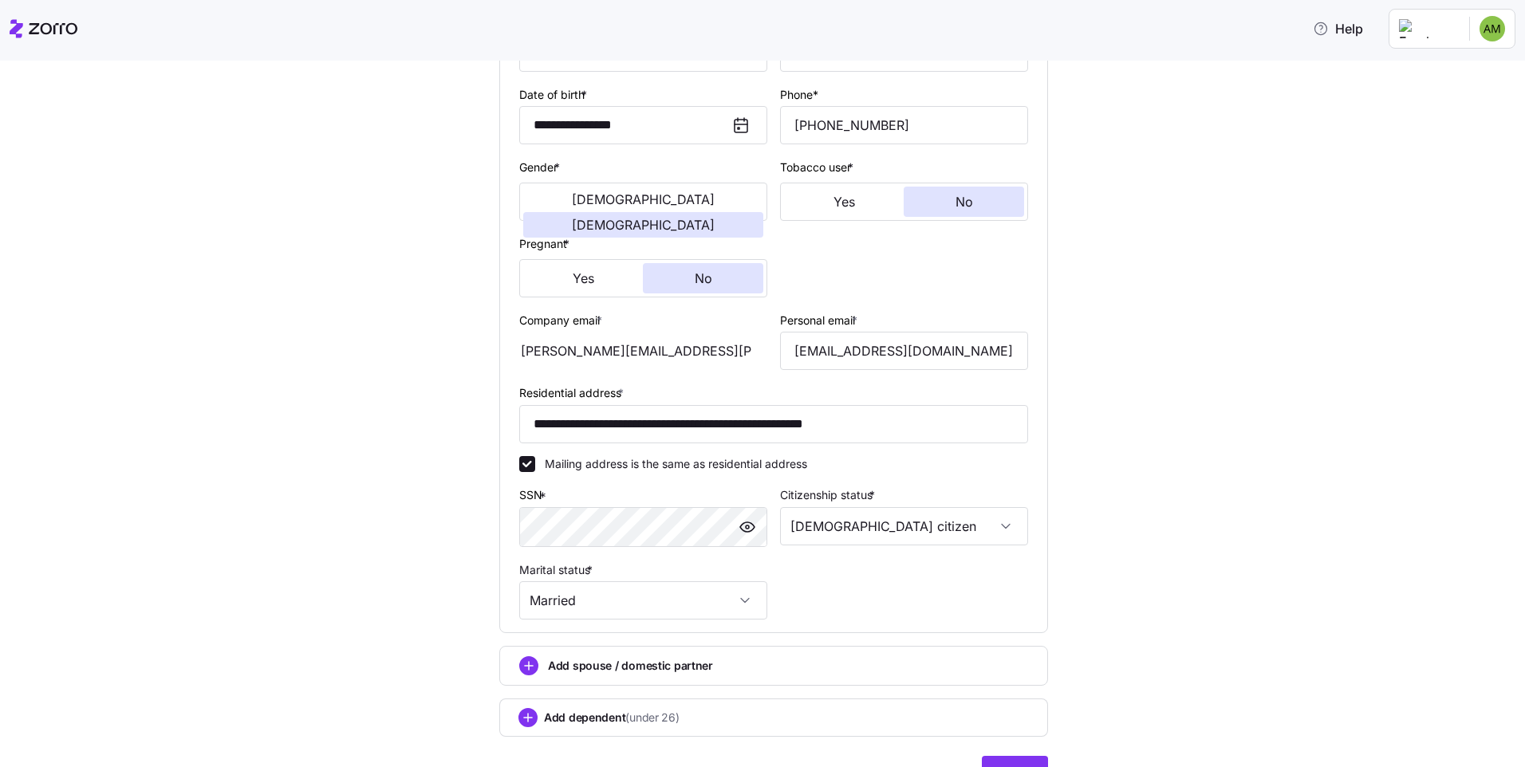
scroll to position [303, 0]
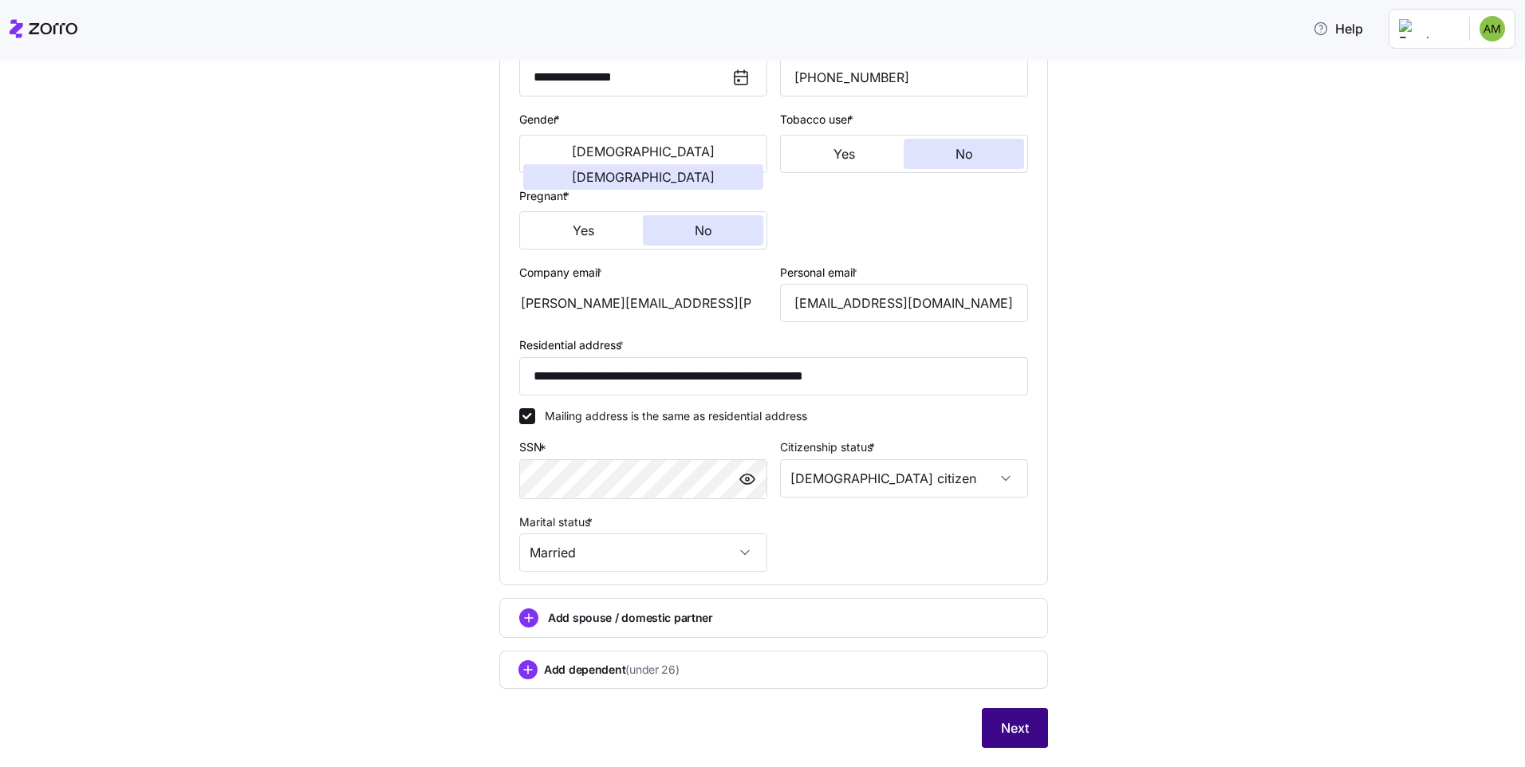
click at [1005, 716] on button "Next" at bounding box center [1015, 728] width 66 height 40
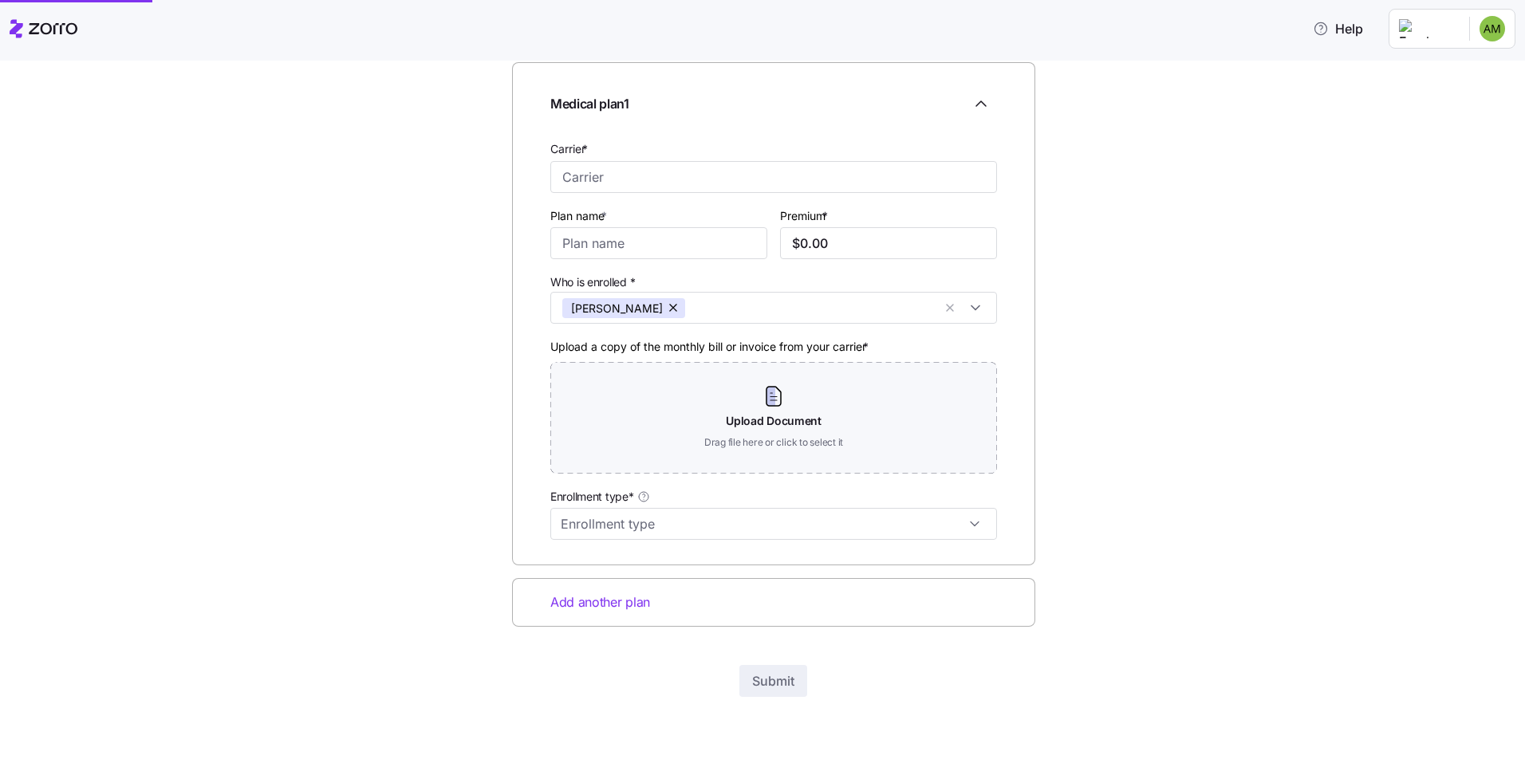
scroll to position [132, 0]
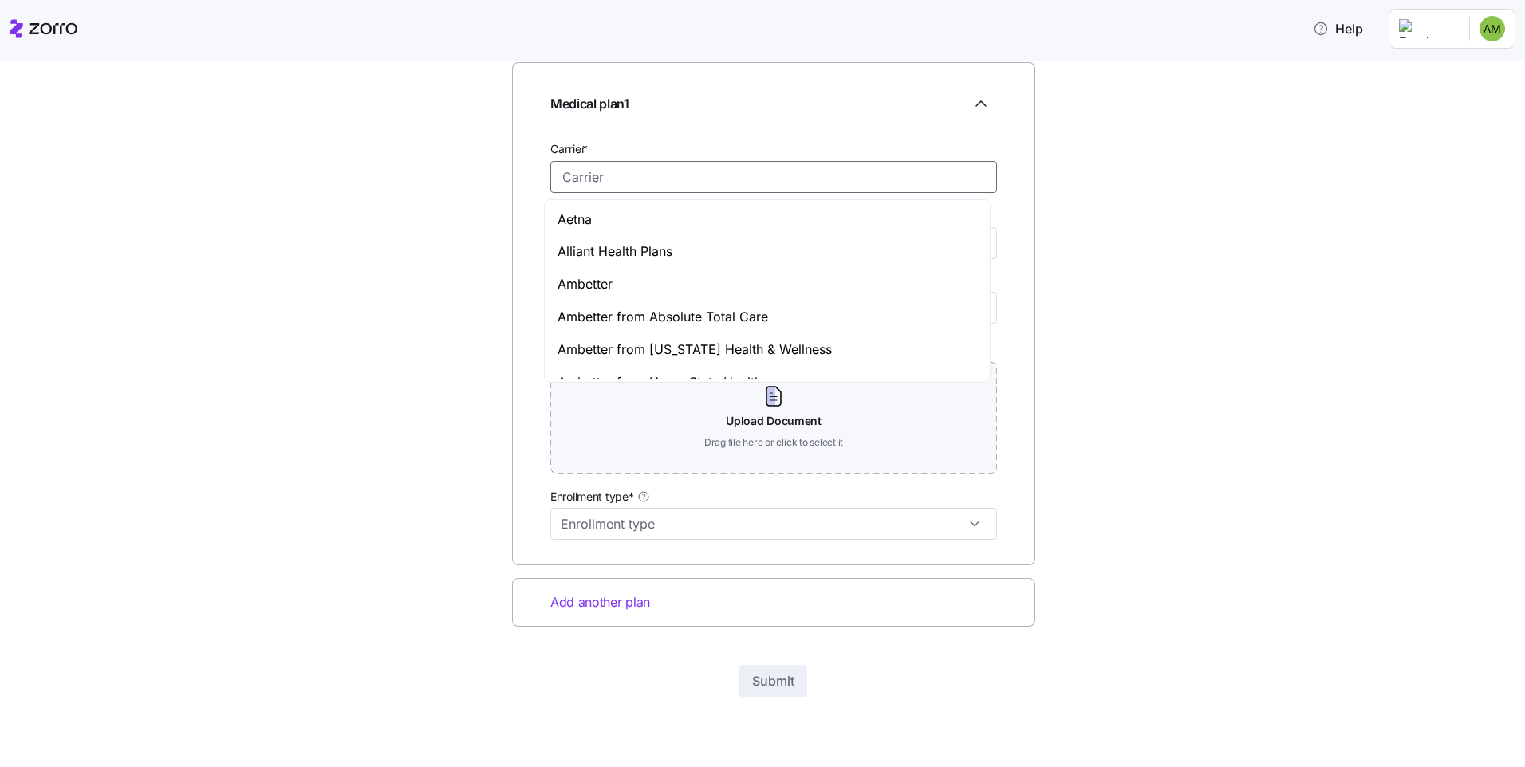
click at [579, 171] on input "Carrier *" at bounding box center [773, 177] width 447 height 32
click at [597, 286] on span "Ambetter" at bounding box center [584, 284] width 55 height 20
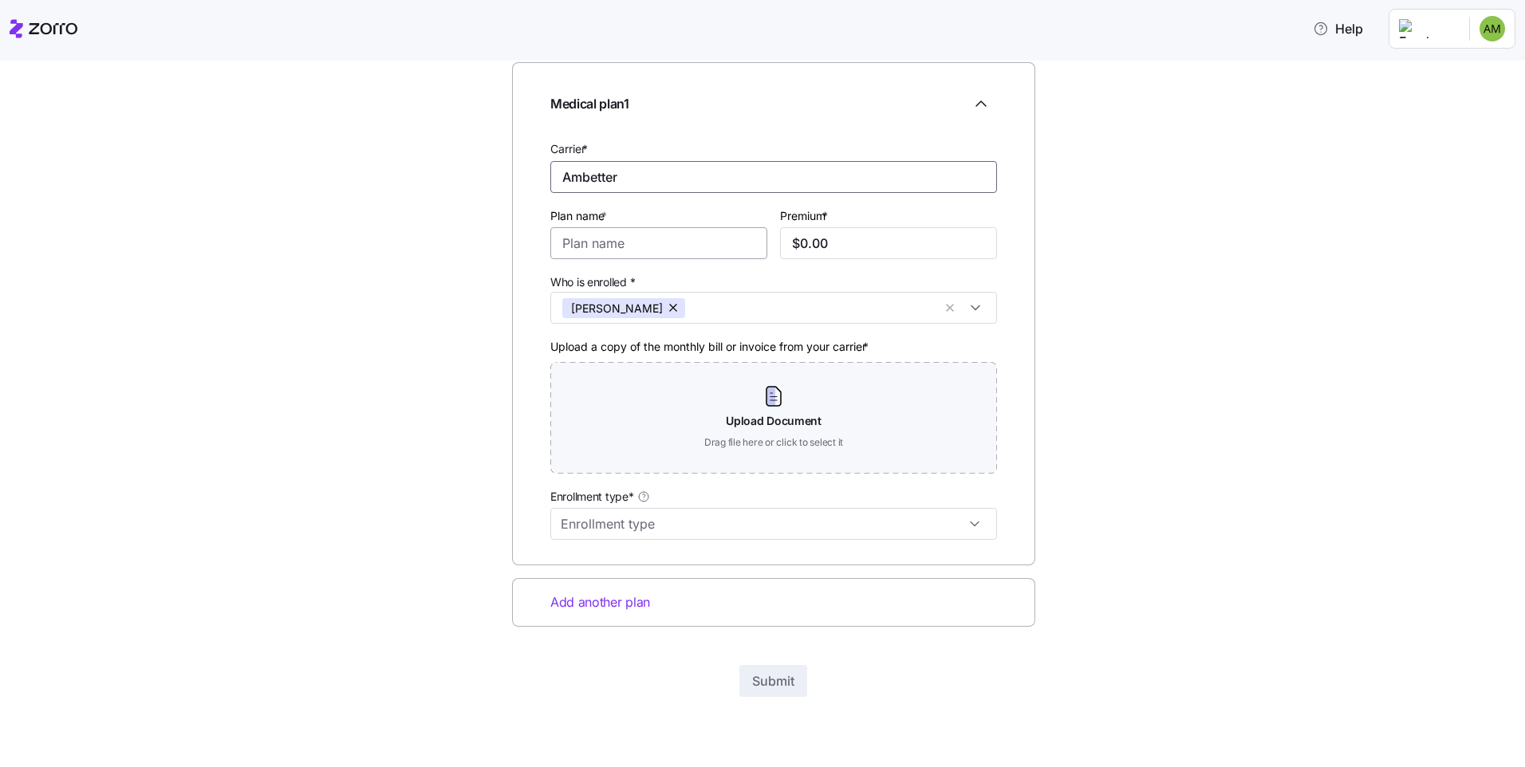
type input "Ambetter"
click at [617, 240] on input "Plan name *" at bounding box center [658, 243] width 217 height 32
type input "Ambetter Health Solutions PPO 1500-PPO"
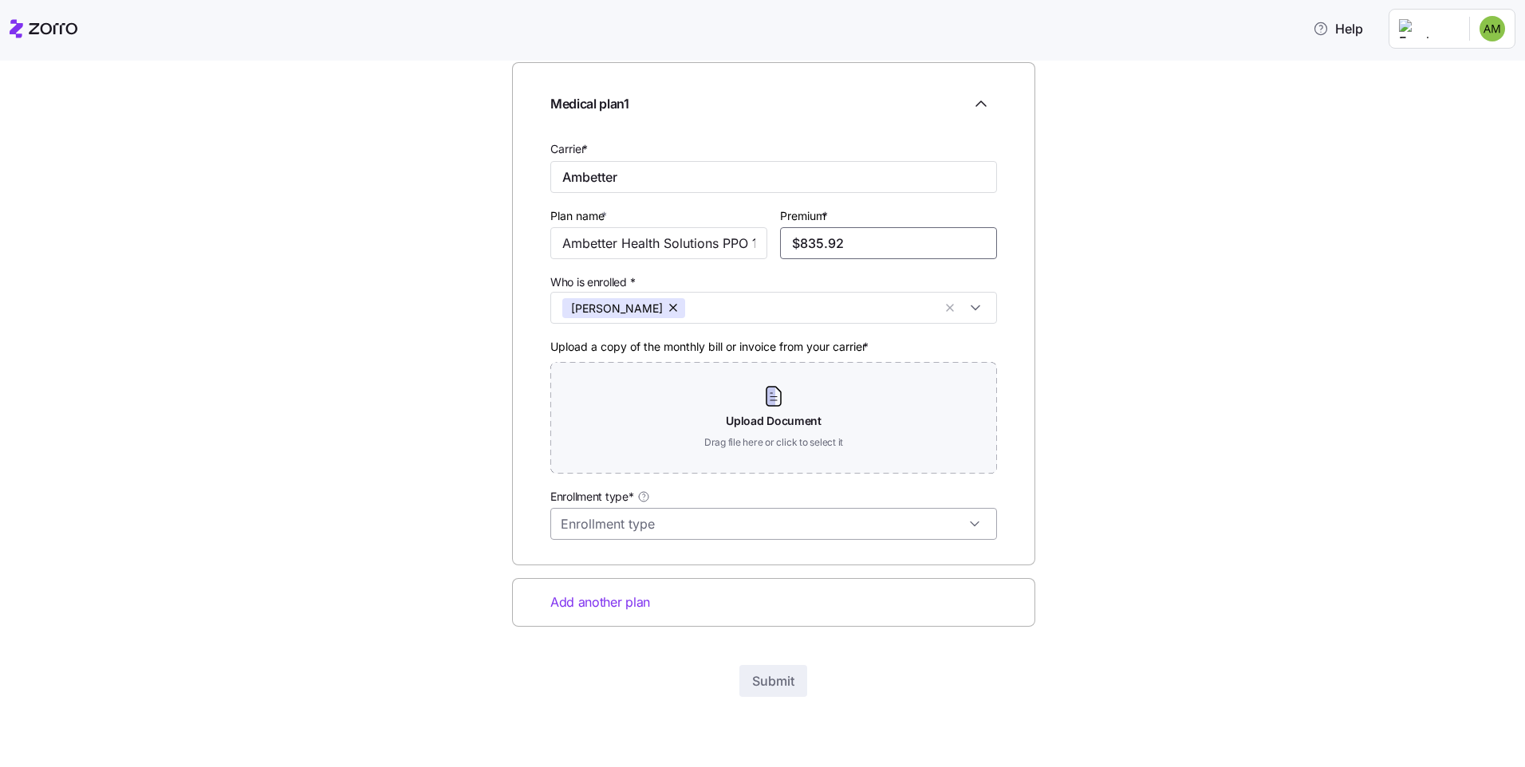
type input "$835.92"
click at [676, 524] on input "Enrollment type*" at bounding box center [773, 524] width 447 height 32
click at [618, 569] on span "Off exchange" at bounding box center [595, 568] width 71 height 18
type input "Off exchange"
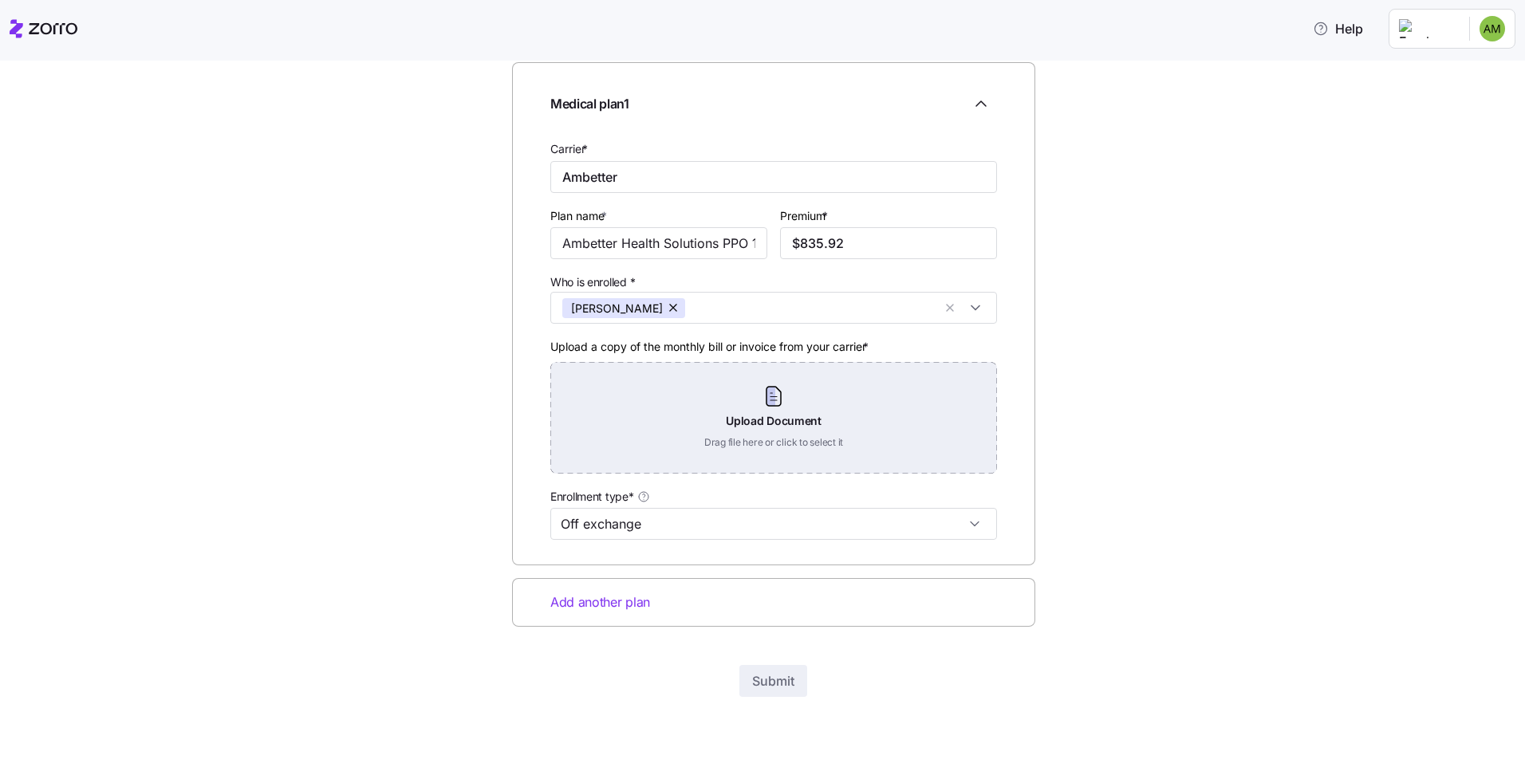
drag, startPoint x: 724, startPoint y: 407, endPoint x: 687, endPoint y: 420, distance: 39.1
click at [687, 420] on div "Upload Document Drag file here or click to select it" at bounding box center [773, 418] width 447 height 112
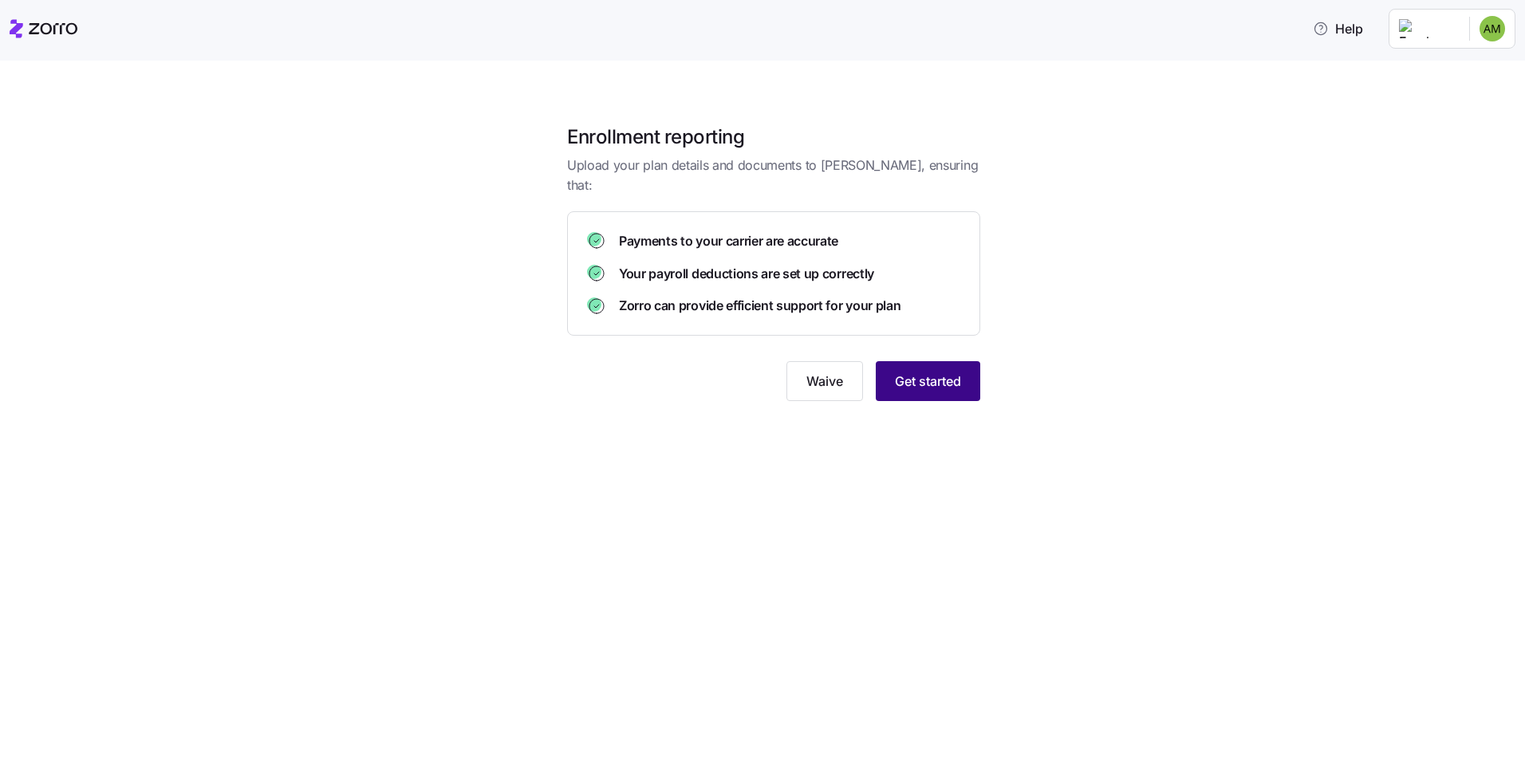
click at [934, 372] on span "Get started" at bounding box center [928, 381] width 66 height 19
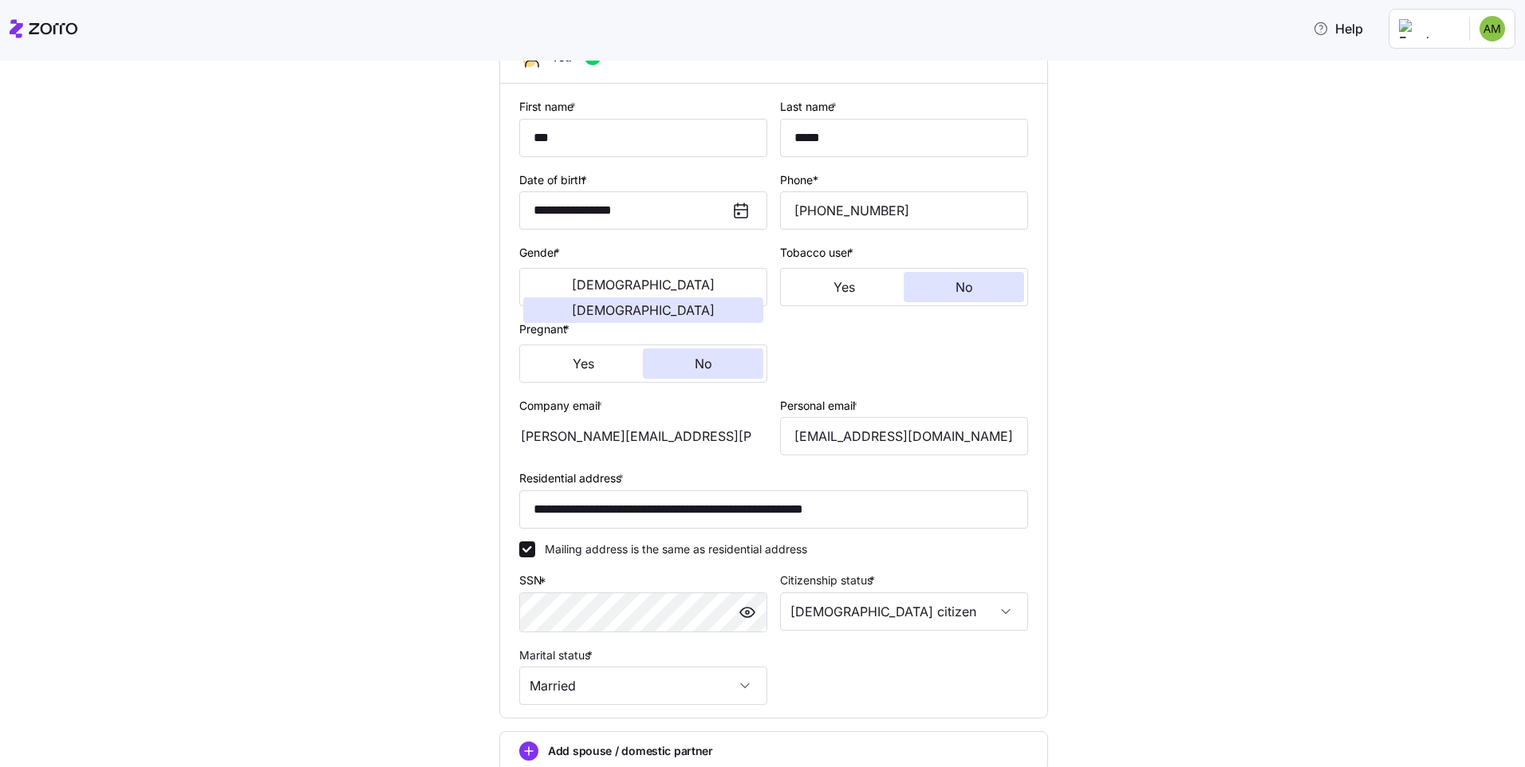
scroll to position [303, 0]
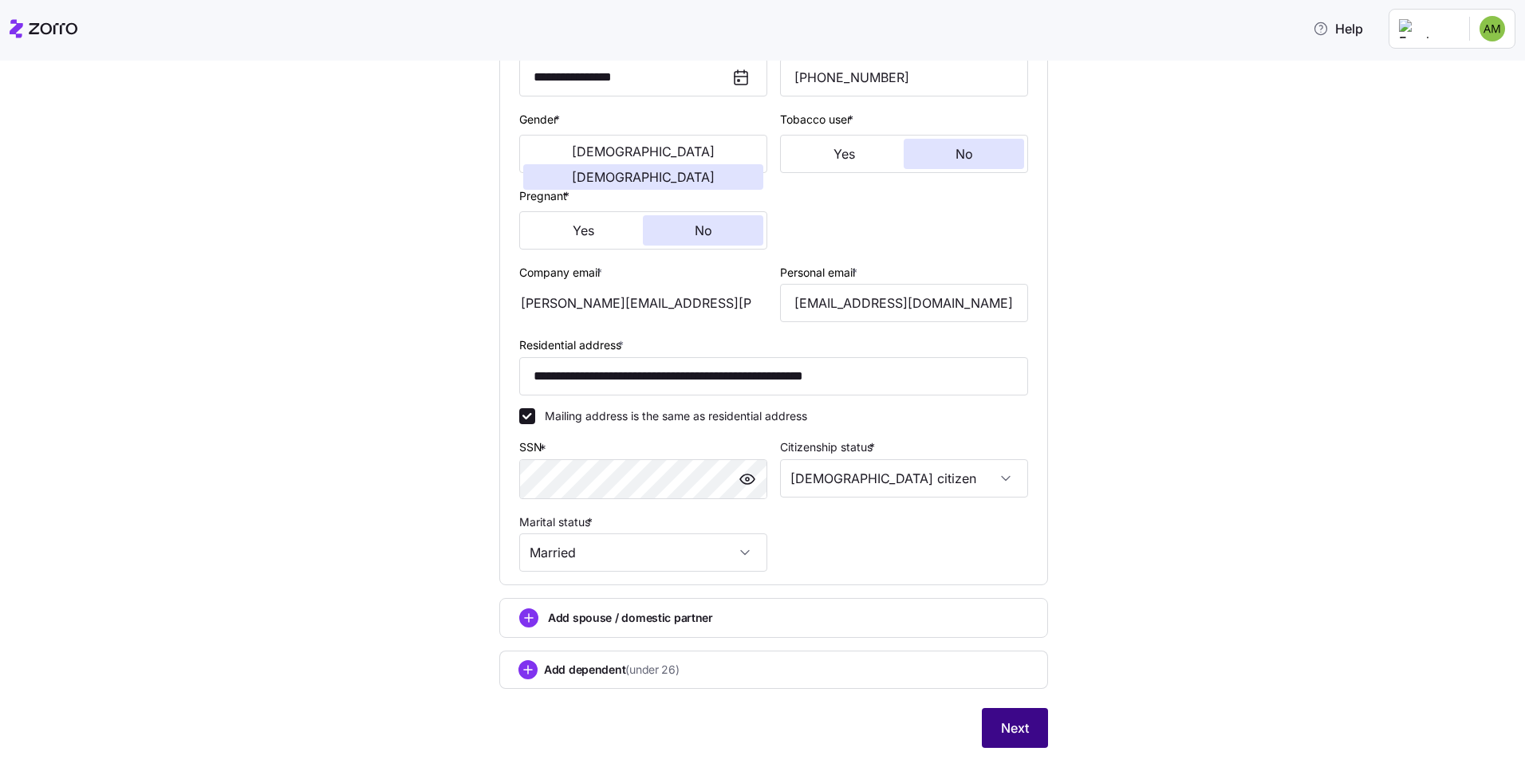
click at [1005, 733] on span "Next" at bounding box center [1015, 728] width 28 height 19
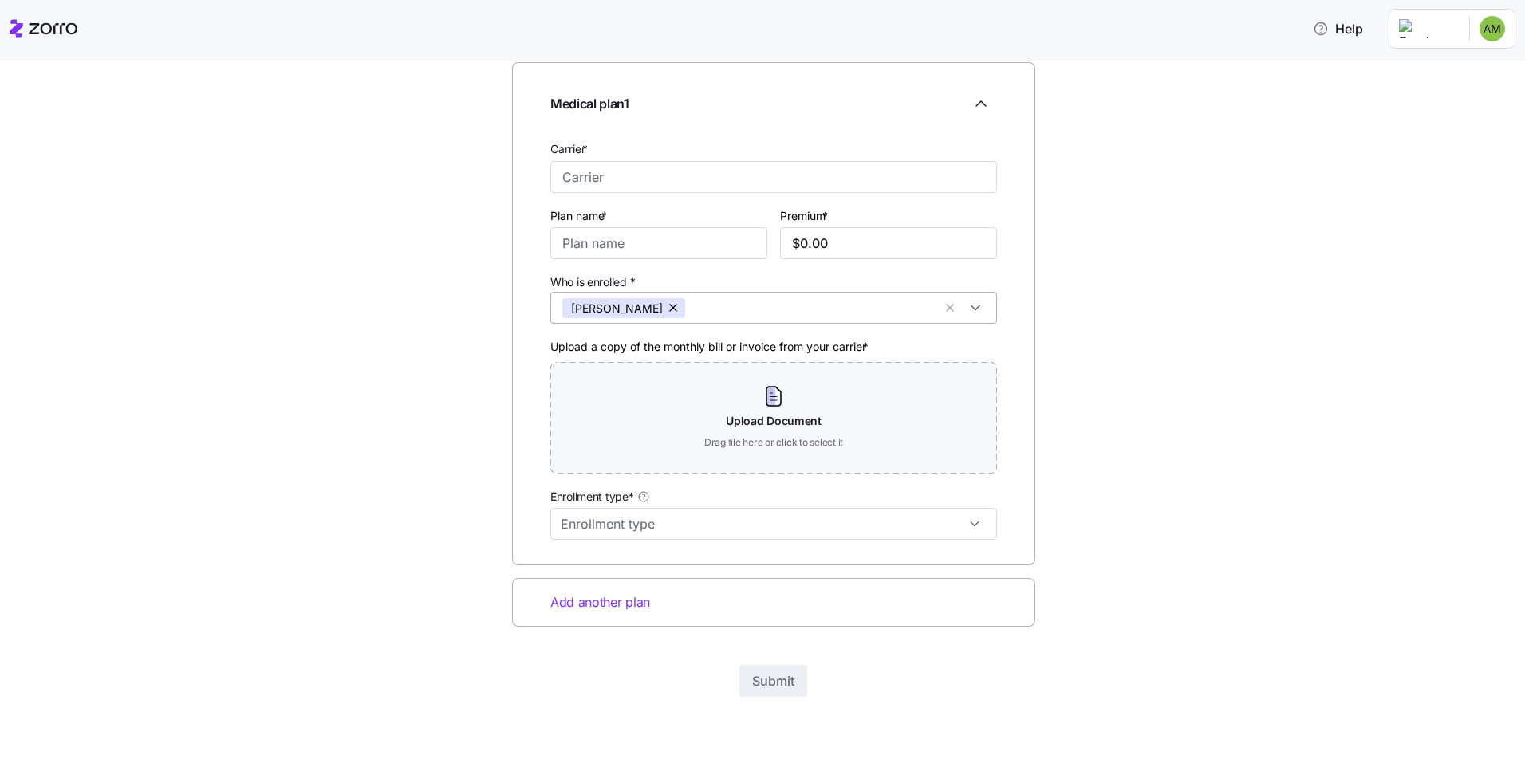
scroll to position [60, 0]
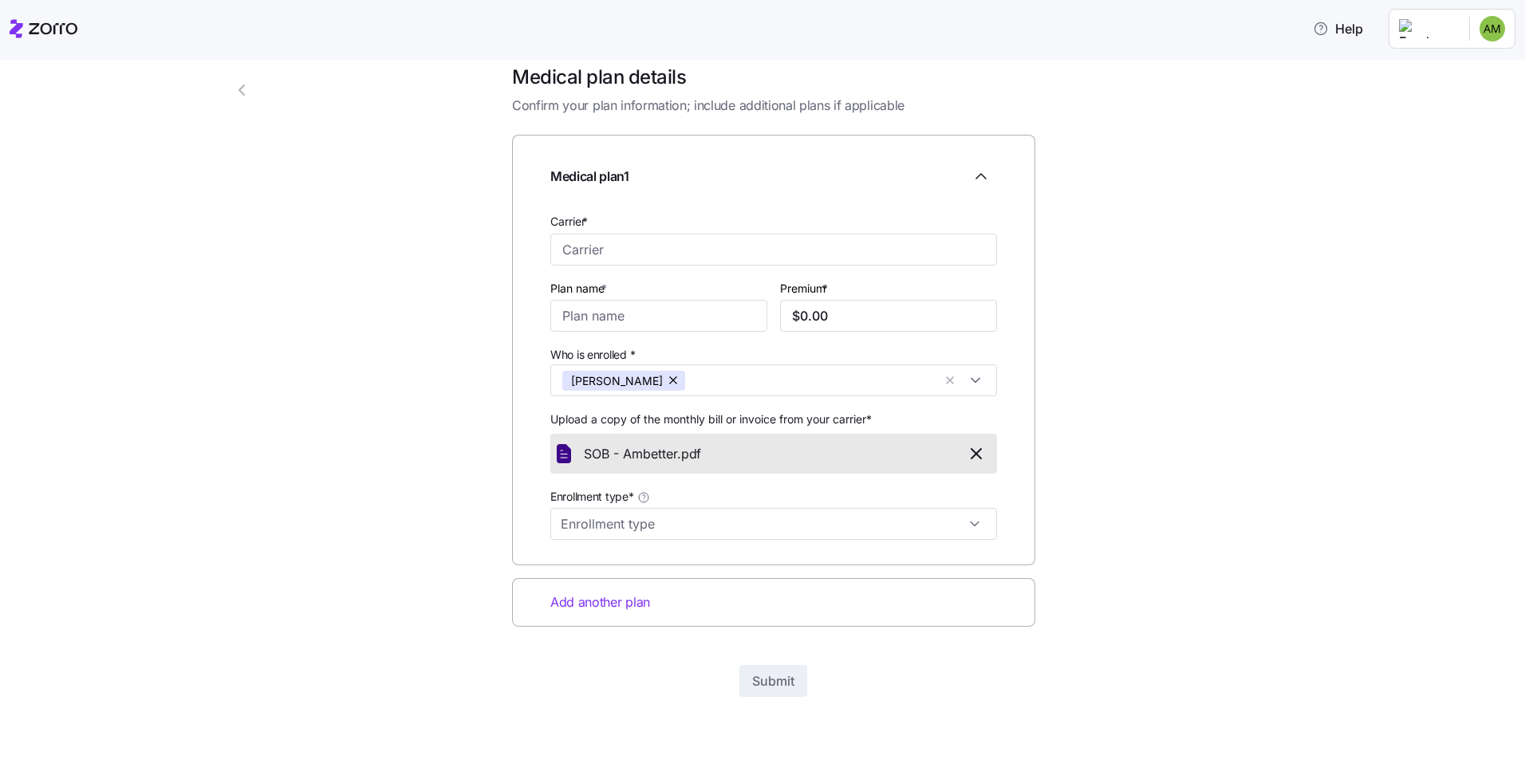
click at [411, 544] on div "2 Medical plan details Confirm your plan information; include additional plans …" at bounding box center [773, 400] width 967 height 696
click at [584, 530] on input "Enrollment type*" at bounding box center [773, 524] width 447 height 32
click at [584, 565] on span "Off exchange" at bounding box center [595, 568] width 71 height 18
type input "Off exchange"
click at [845, 330] on input "$0.00" at bounding box center [888, 316] width 217 height 32
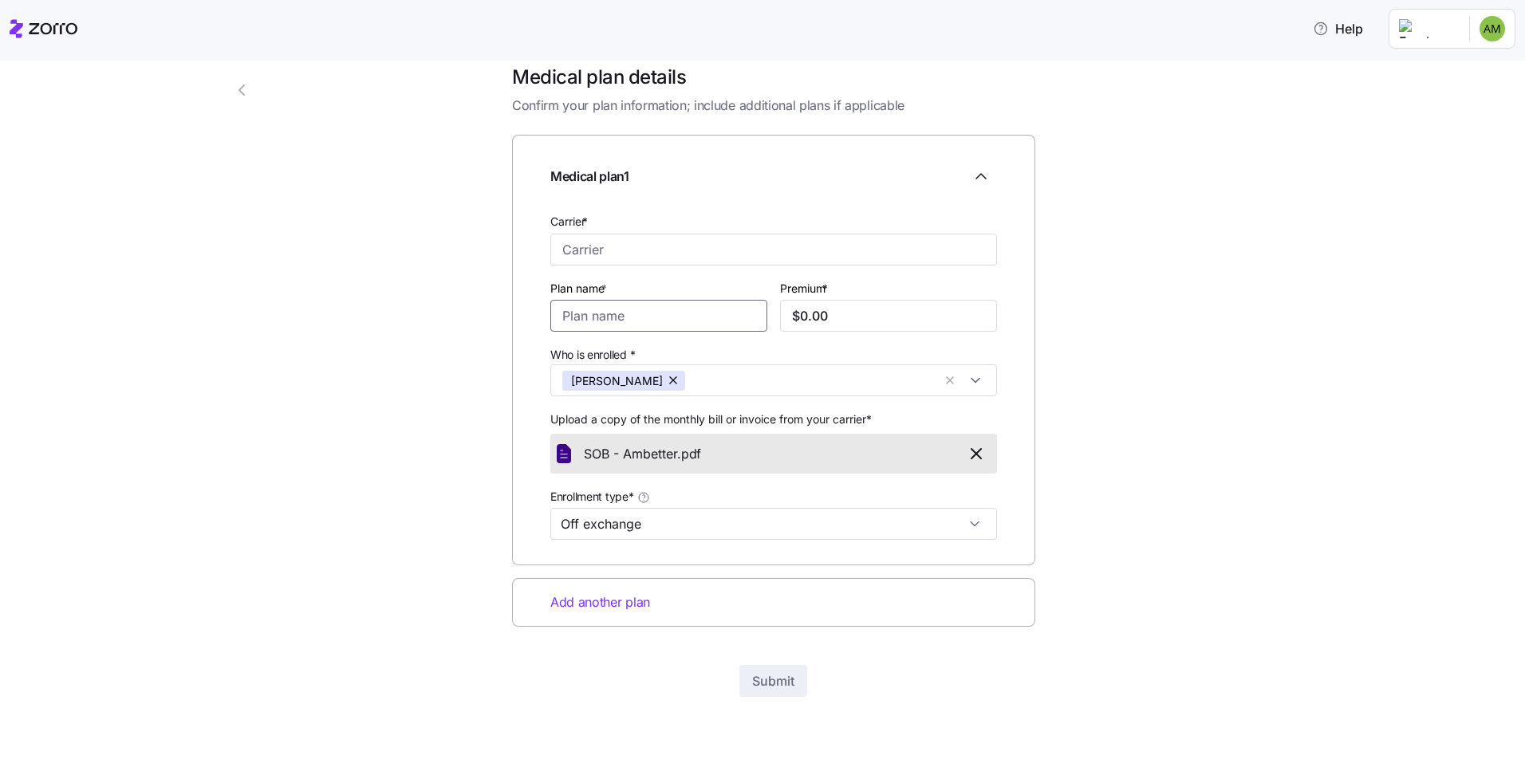
click at [628, 306] on input "Plan name *" at bounding box center [658, 316] width 217 height 32
type input "a"
type input "Ambetter Health Solutions PPO 1500-PPO"
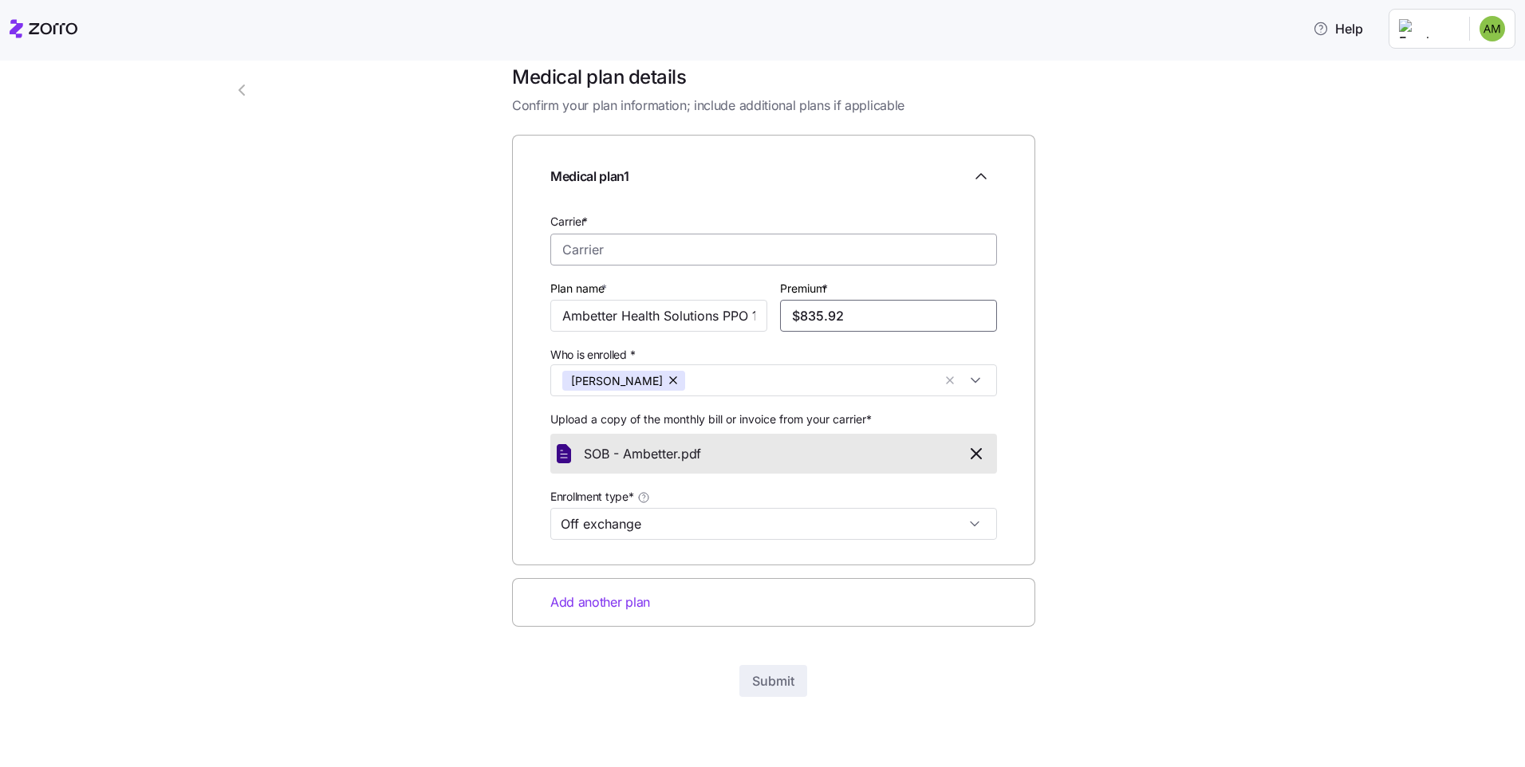
type input "$835.92"
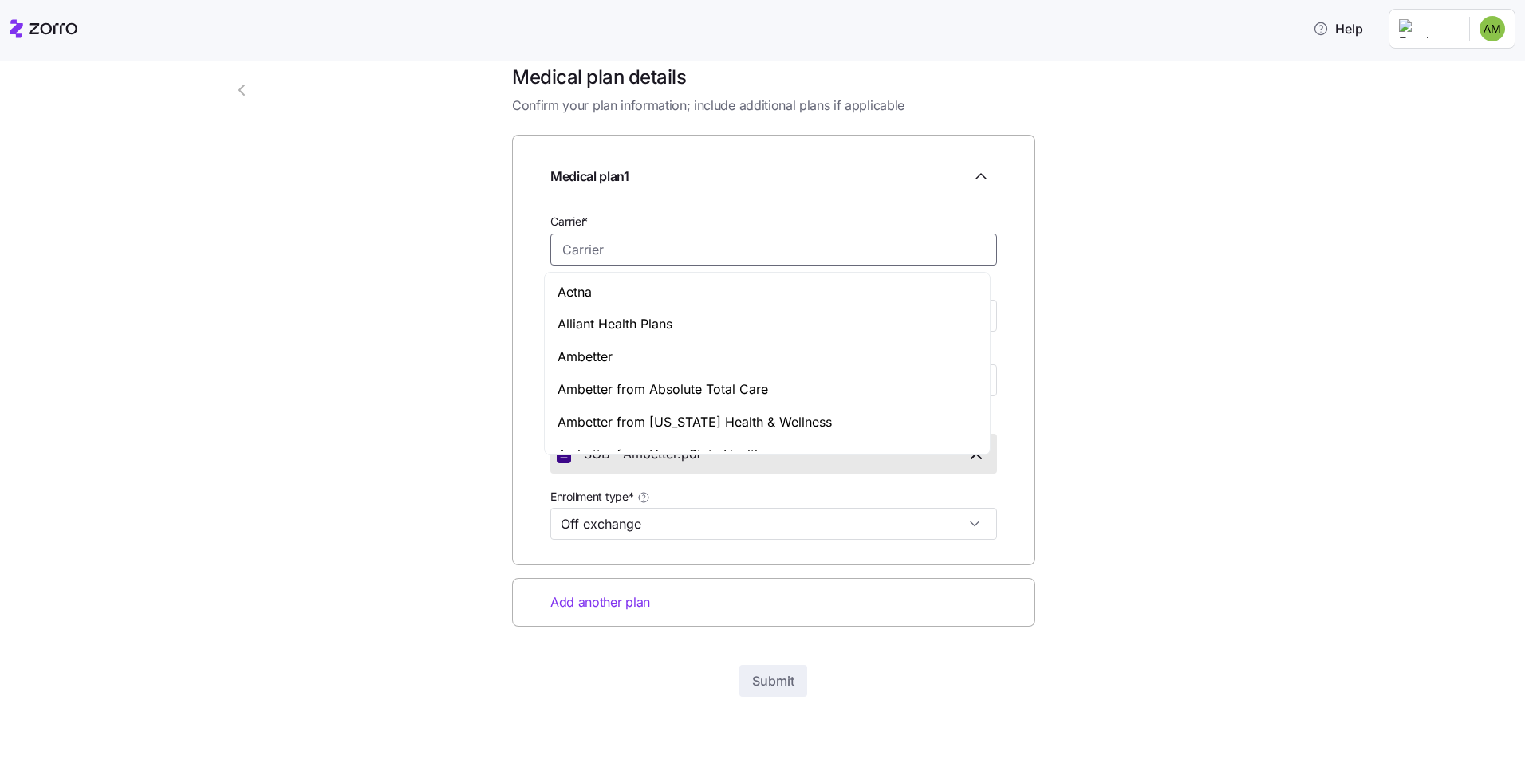
click at [619, 247] on input "Carrier *" at bounding box center [773, 250] width 447 height 32
click at [583, 352] on span "Ambetter" at bounding box center [584, 357] width 55 height 20
type input "Ambetter"
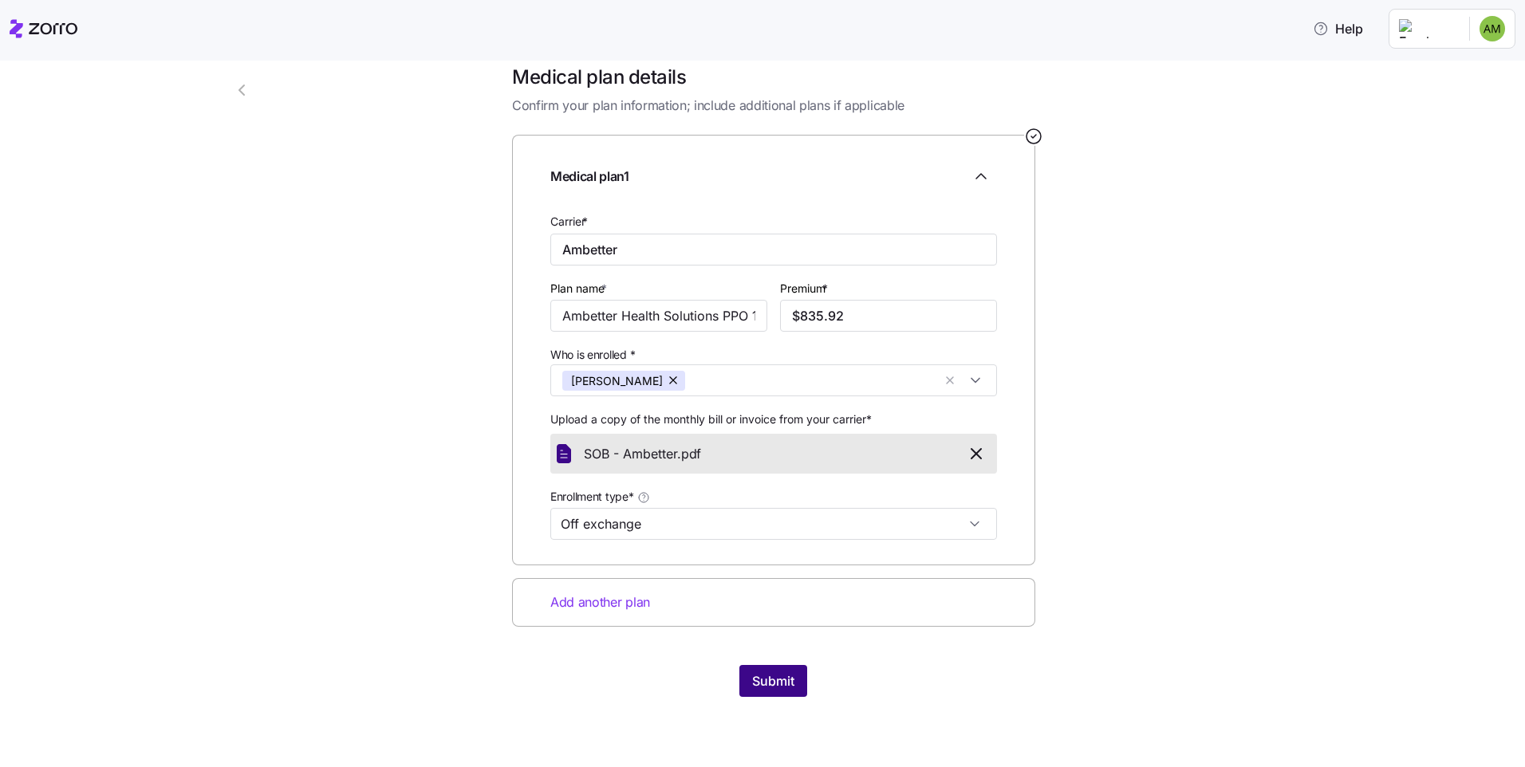
click at [762, 684] on span "Submit" at bounding box center [773, 681] width 42 height 19
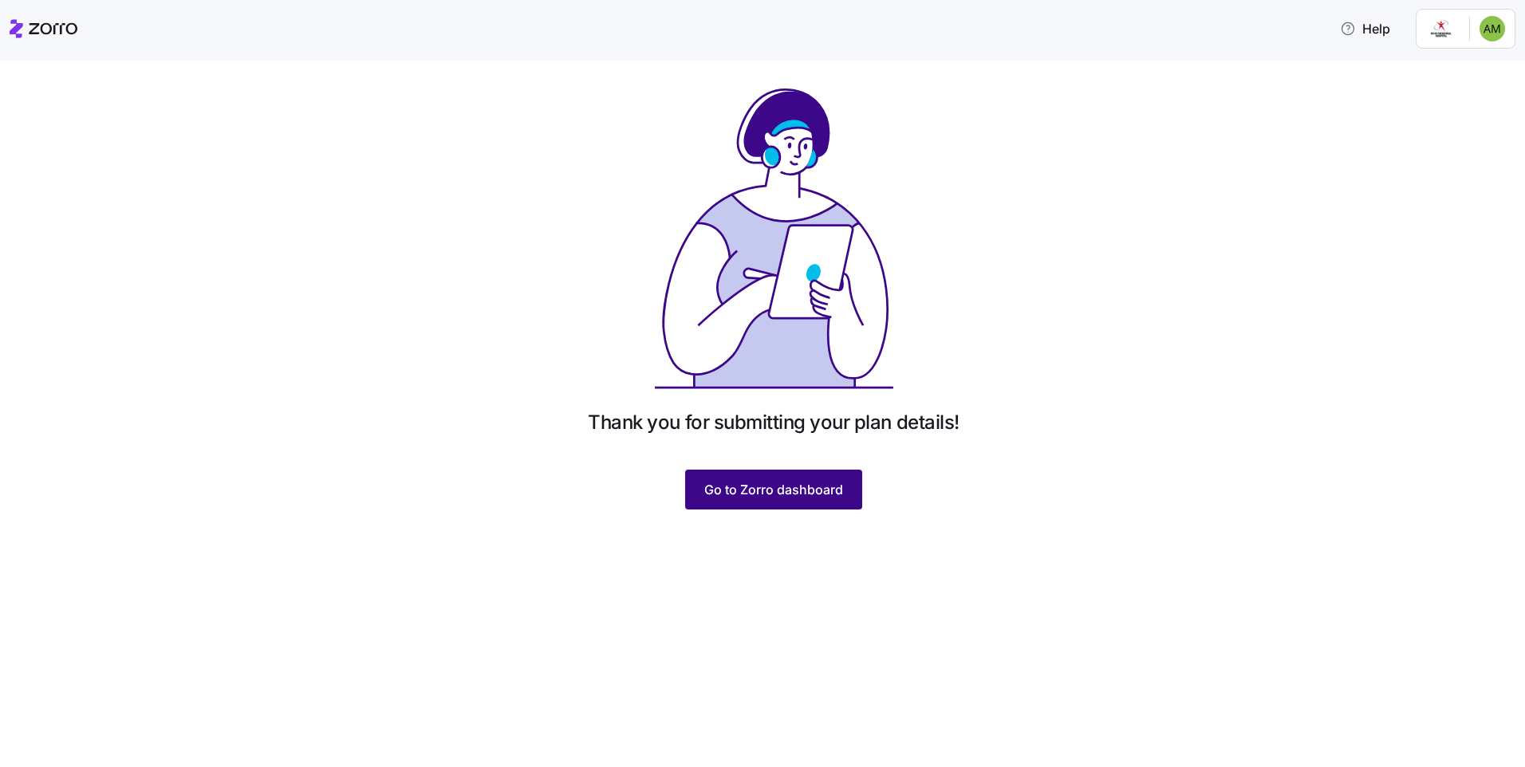
click at [749, 487] on span "Go to Zorro dashboard" at bounding box center [773, 489] width 139 height 19
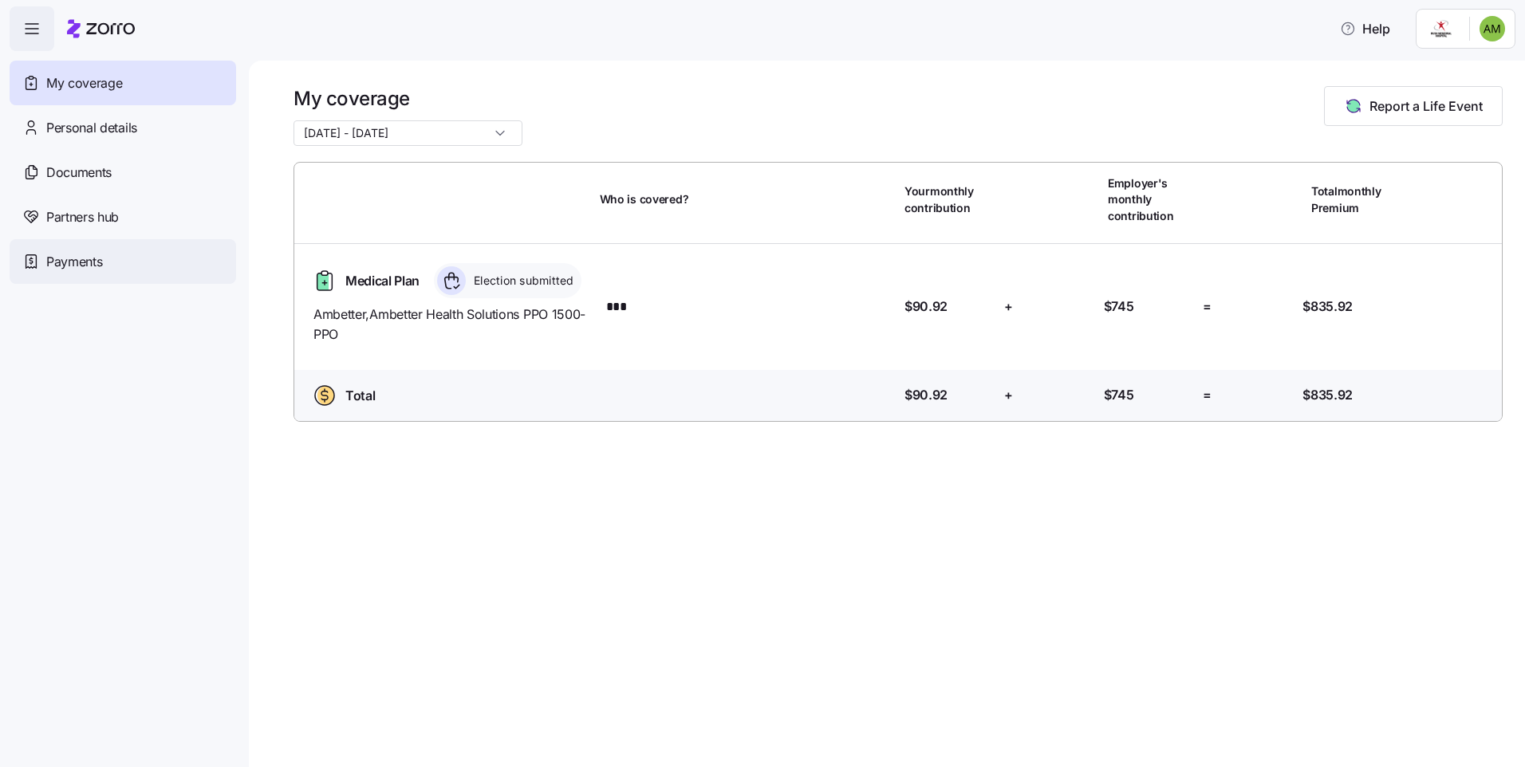
click at [85, 263] on span "Payments" at bounding box center [74, 262] width 56 height 20
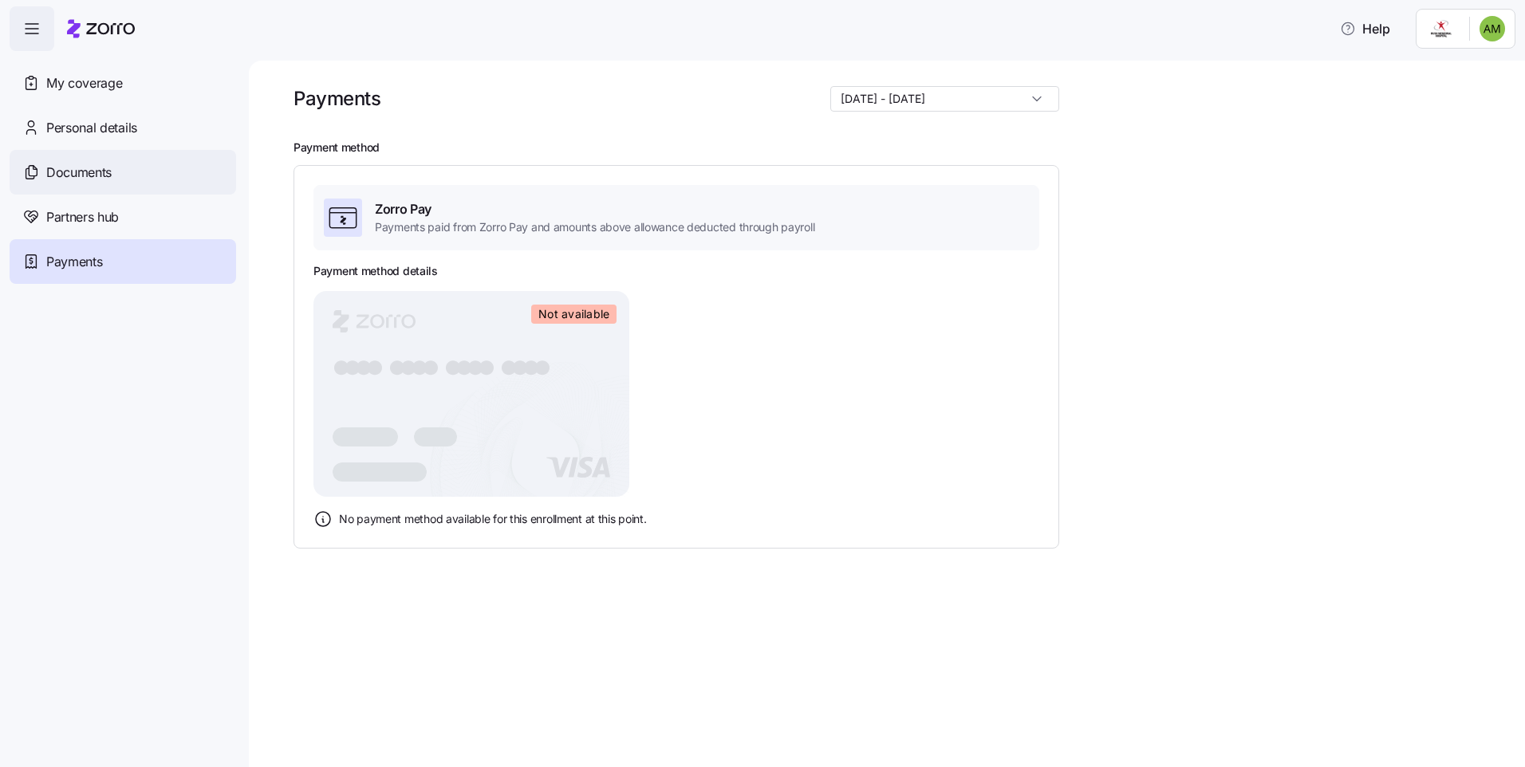
click at [51, 167] on span "Documents" at bounding box center [78, 173] width 65 height 20
